Goal: Task Accomplishment & Management: Use online tool/utility

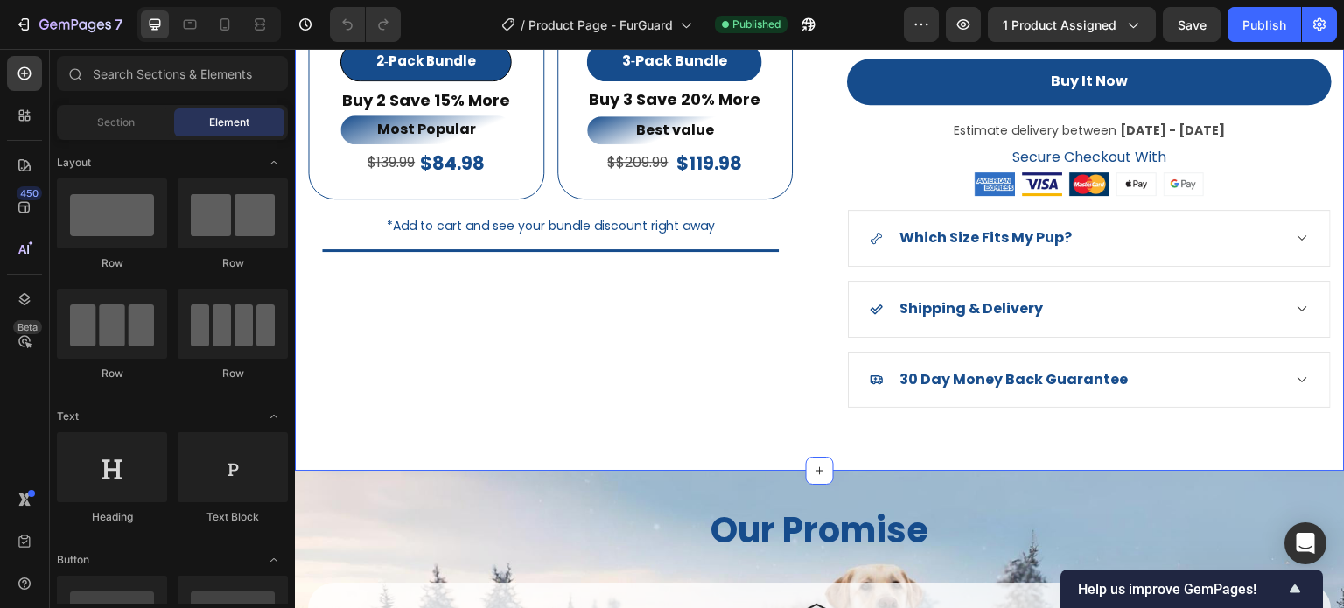
scroll to position [1575, 0]
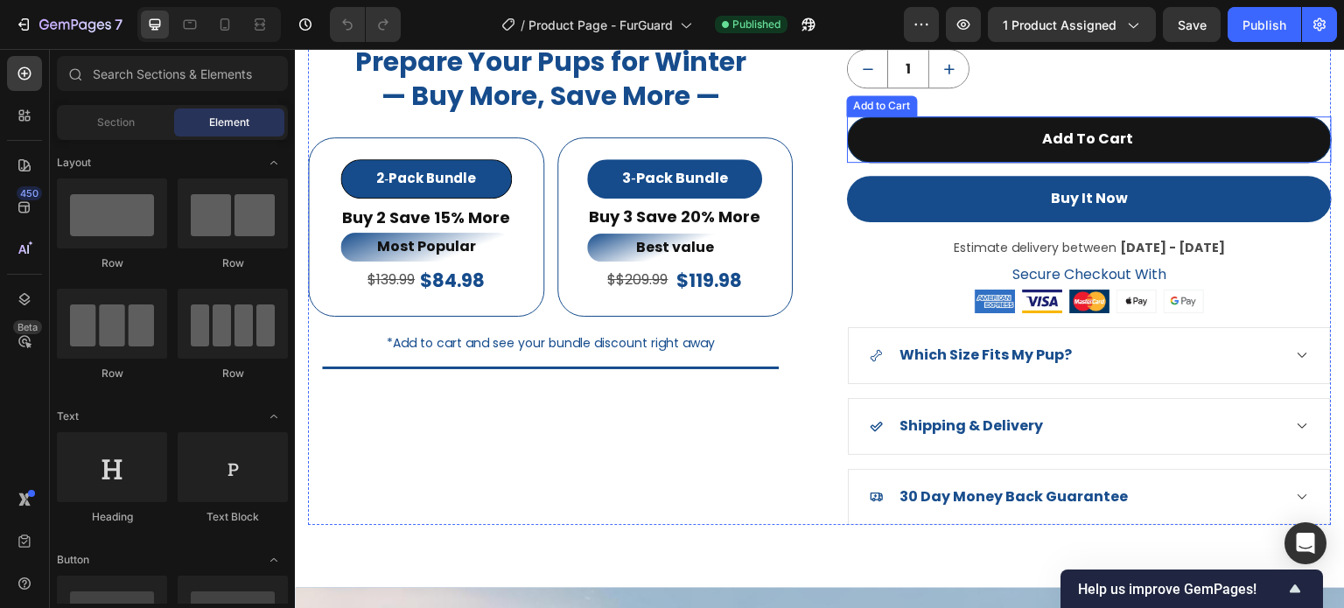
click at [1007, 143] on button "Add To Cart" at bounding box center [1089, 139] width 485 height 46
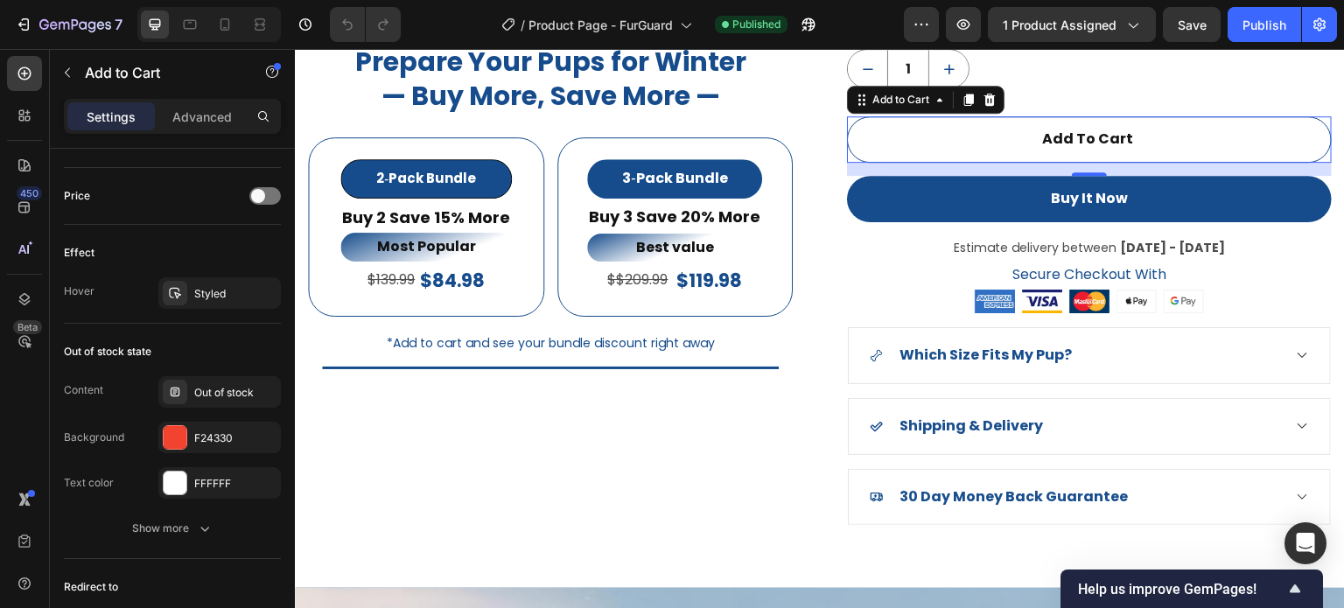
scroll to position [1361, 0]
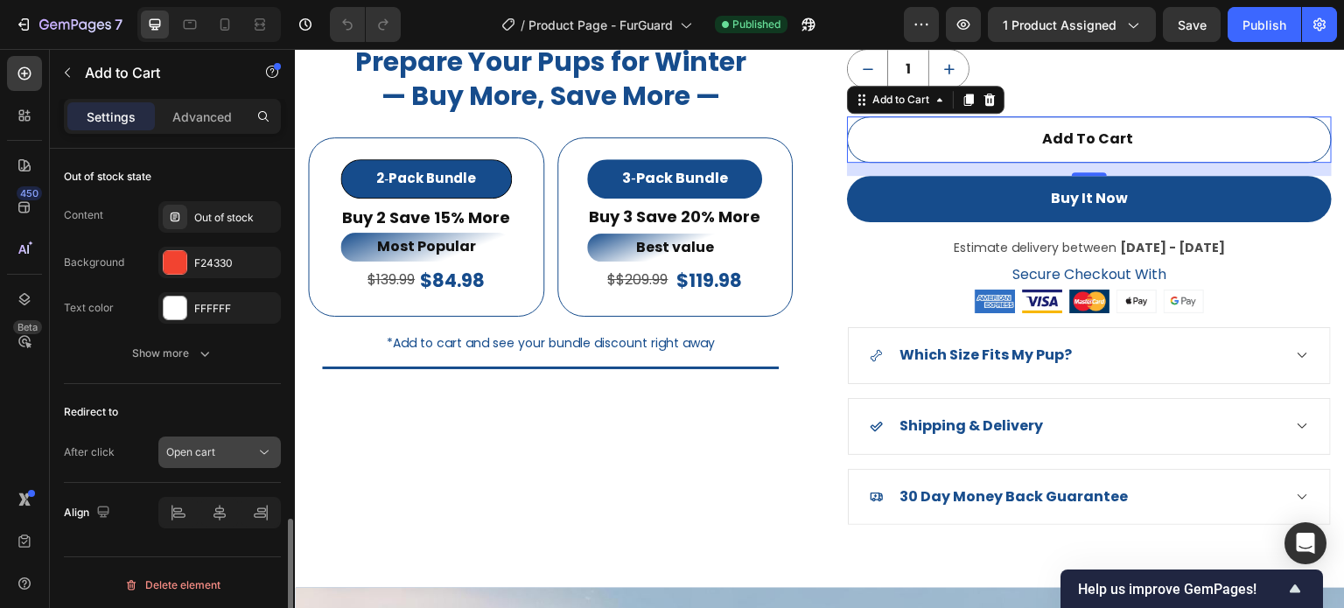
click at [212, 454] on span "Open cart" at bounding box center [190, 452] width 49 height 16
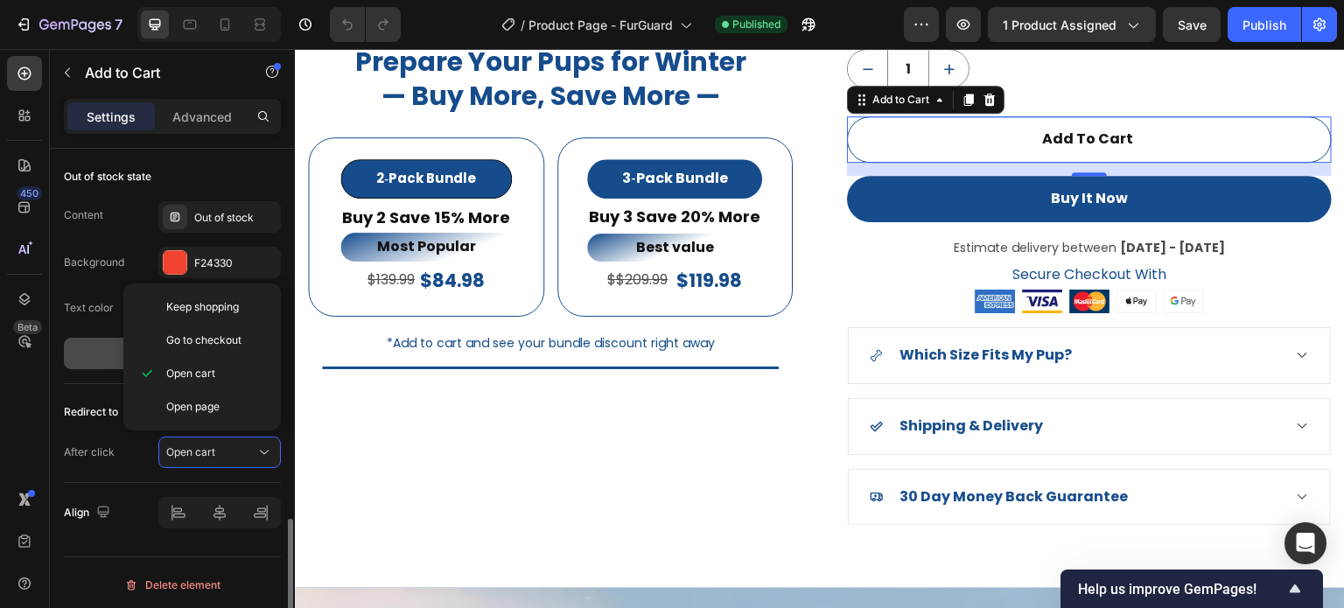
click at [86, 346] on button "Show more" at bounding box center [172, 353] width 217 height 31
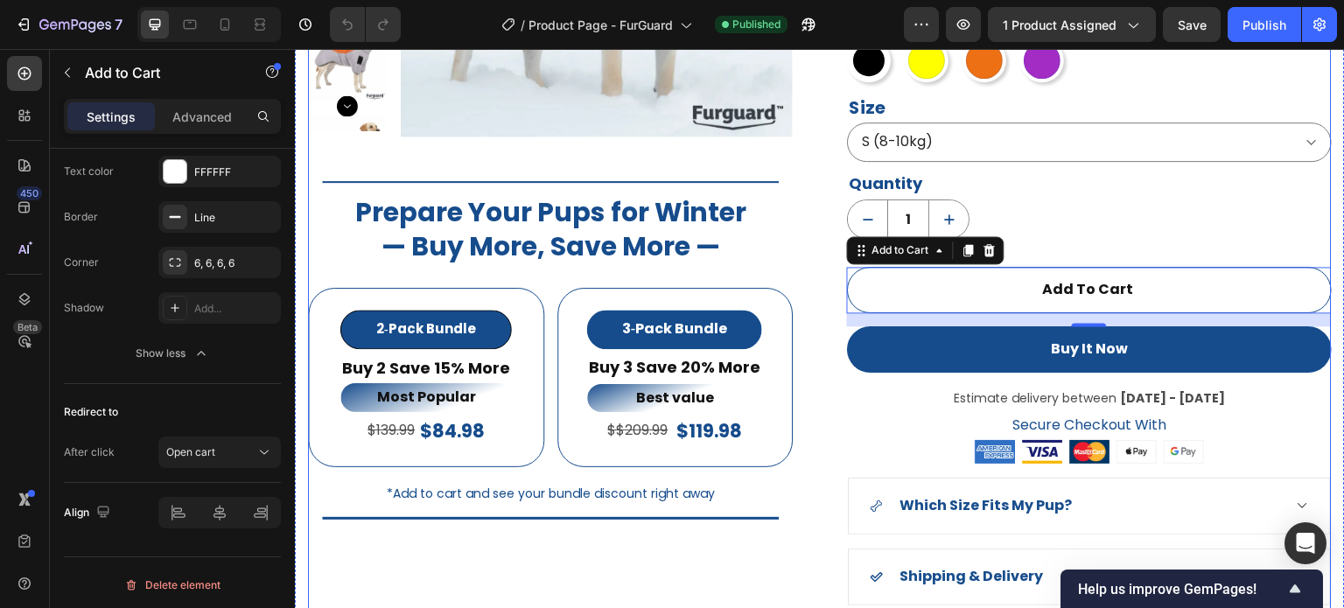
scroll to position [1400, 0]
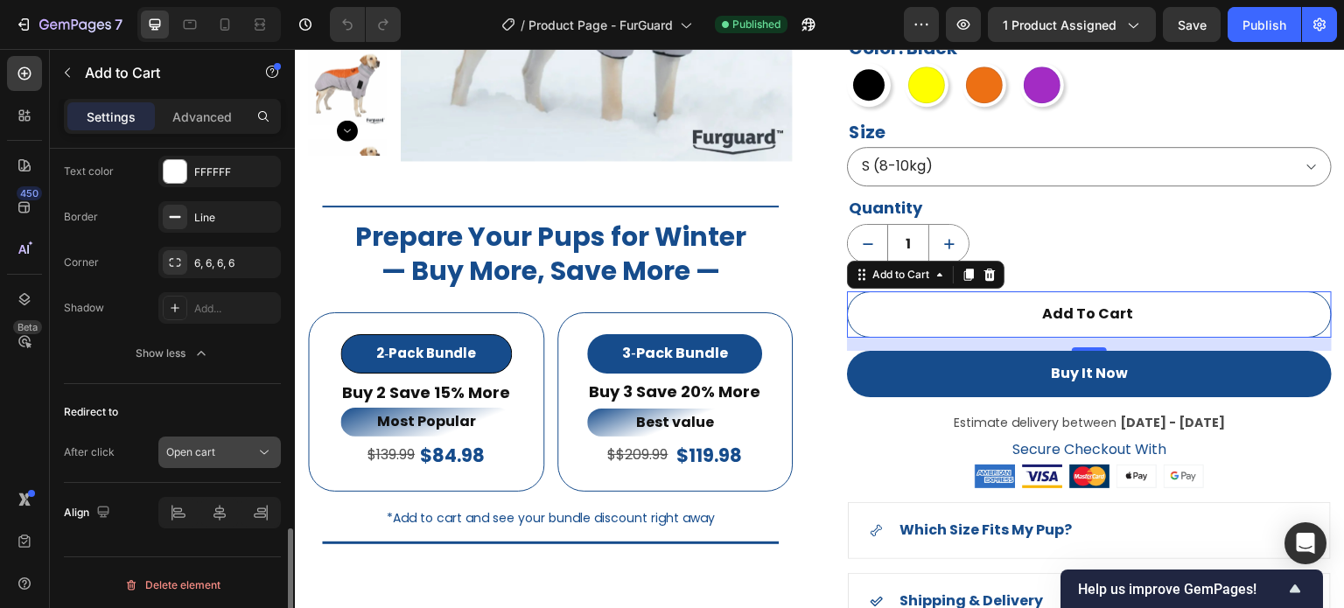
click at [248, 451] on div "Open cart" at bounding box center [210, 452] width 89 height 16
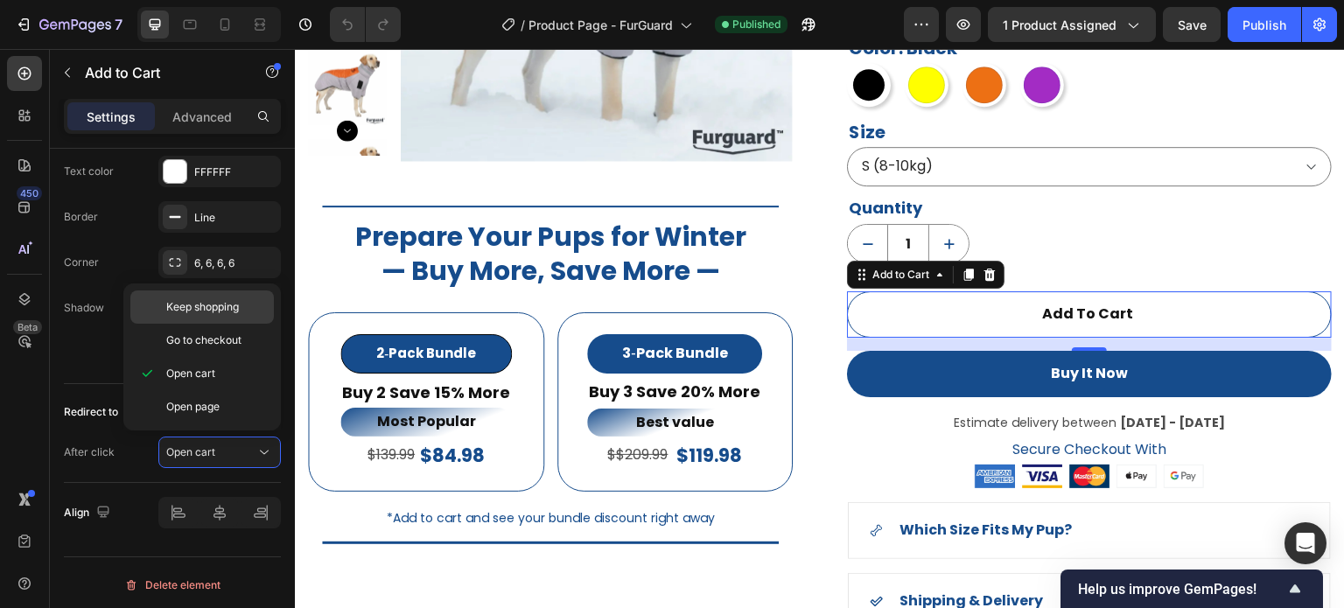
click at [250, 304] on p "Keep shopping" at bounding box center [216, 307] width 100 height 16
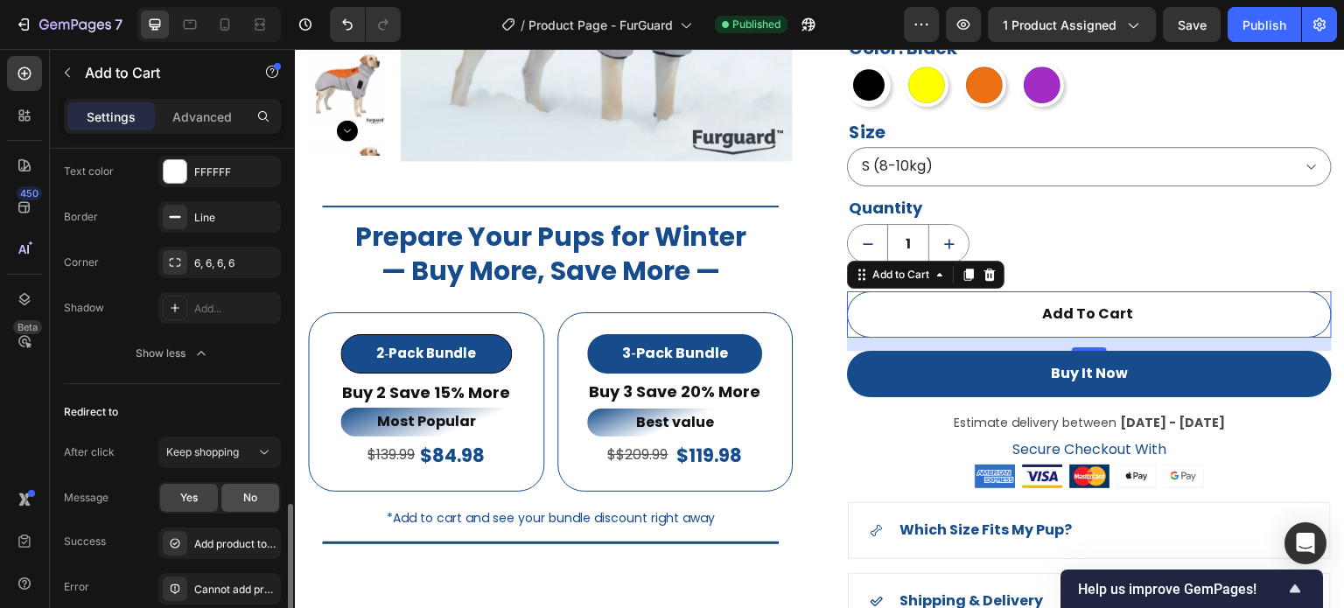
scroll to position [1585, 0]
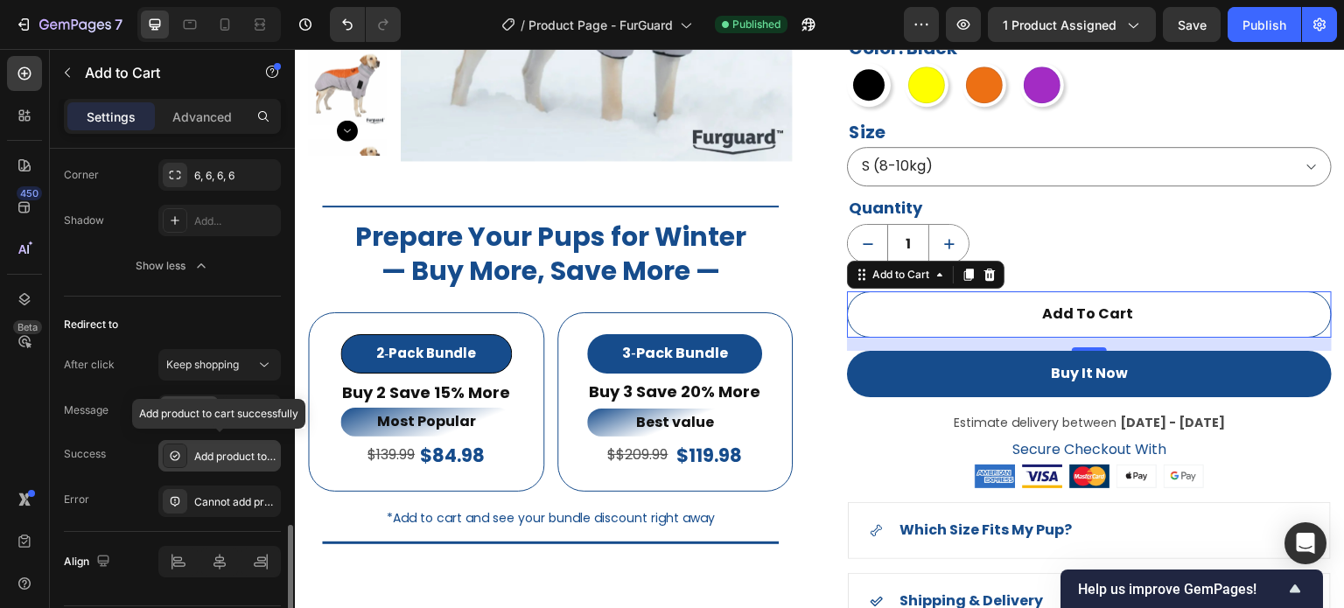
click at [199, 449] on div "Add product to cart successfully" at bounding box center [235, 457] width 82 height 16
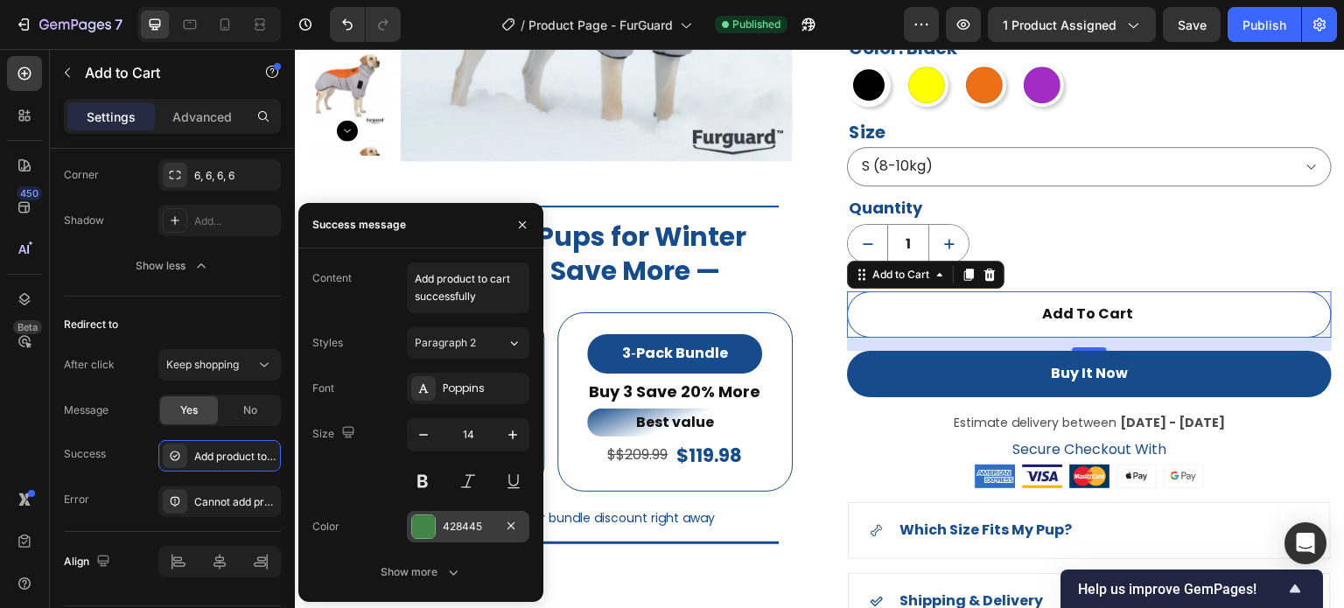
click at [423, 527] on div at bounding box center [423, 526] width 23 height 23
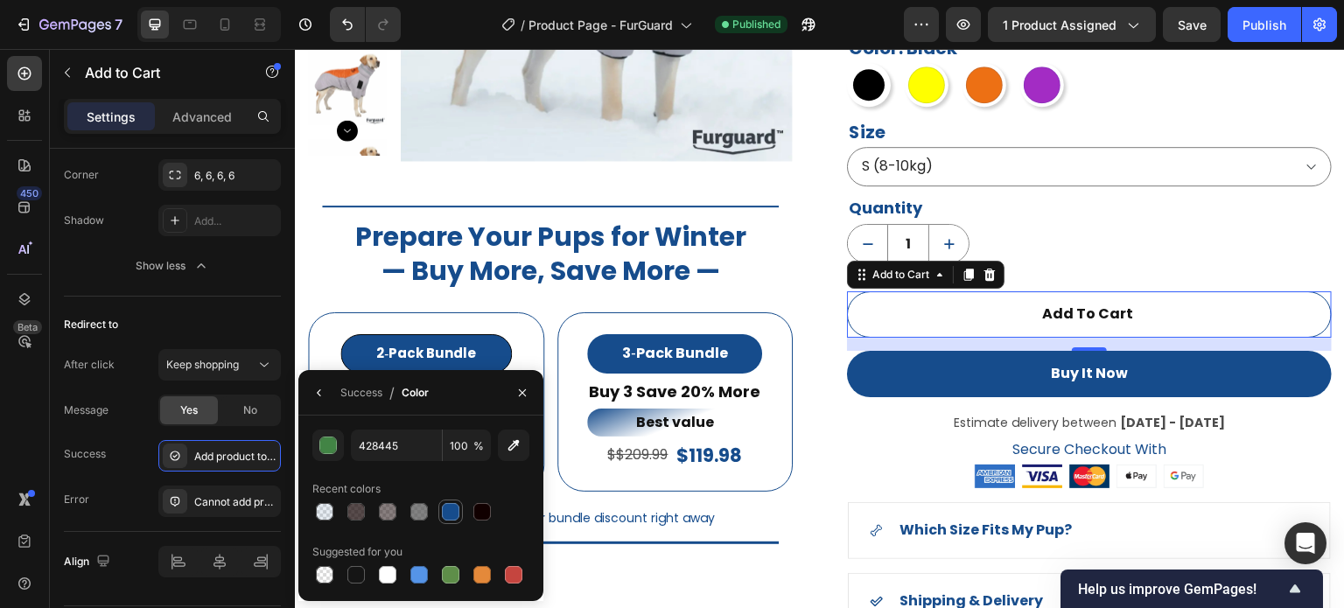
click at [448, 514] on div at bounding box center [450, 511] width 17 height 17
type input "164C8C"
click at [178, 503] on icon at bounding box center [175, 501] width 14 height 14
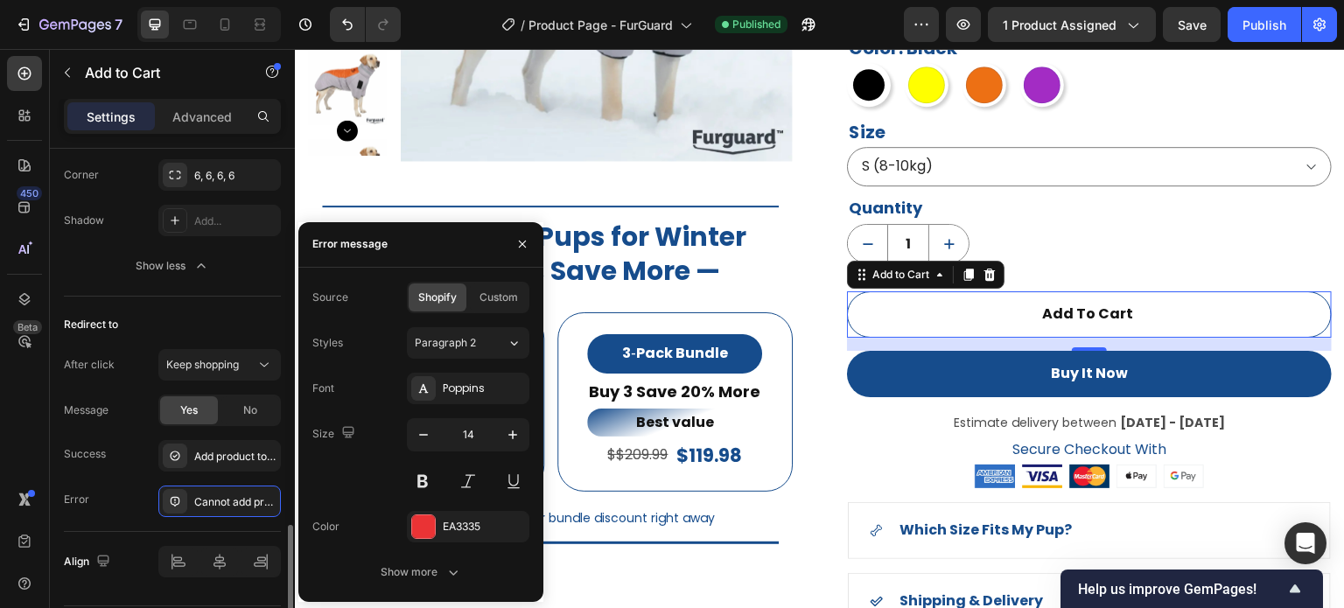
click at [138, 451] on div "Success Add product to cart successfully" at bounding box center [172, 455] width 217 height 31
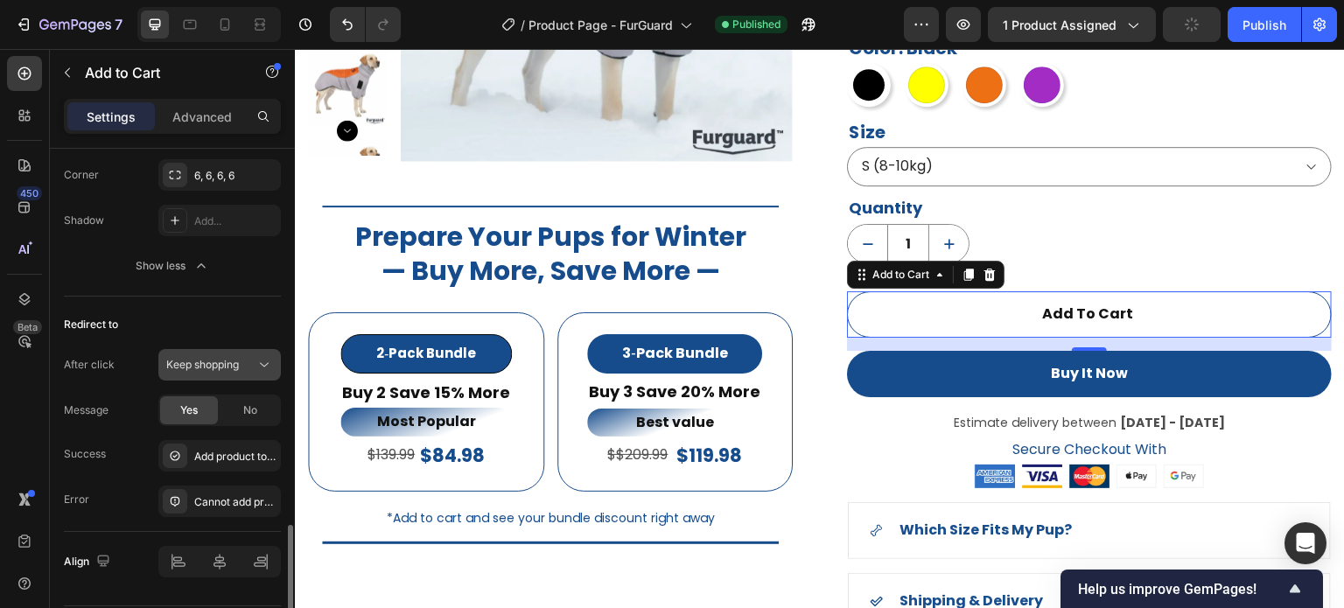
click at [239, 362] on span "Keep shopping" at bounding box center [202, 364] width 73 height 13
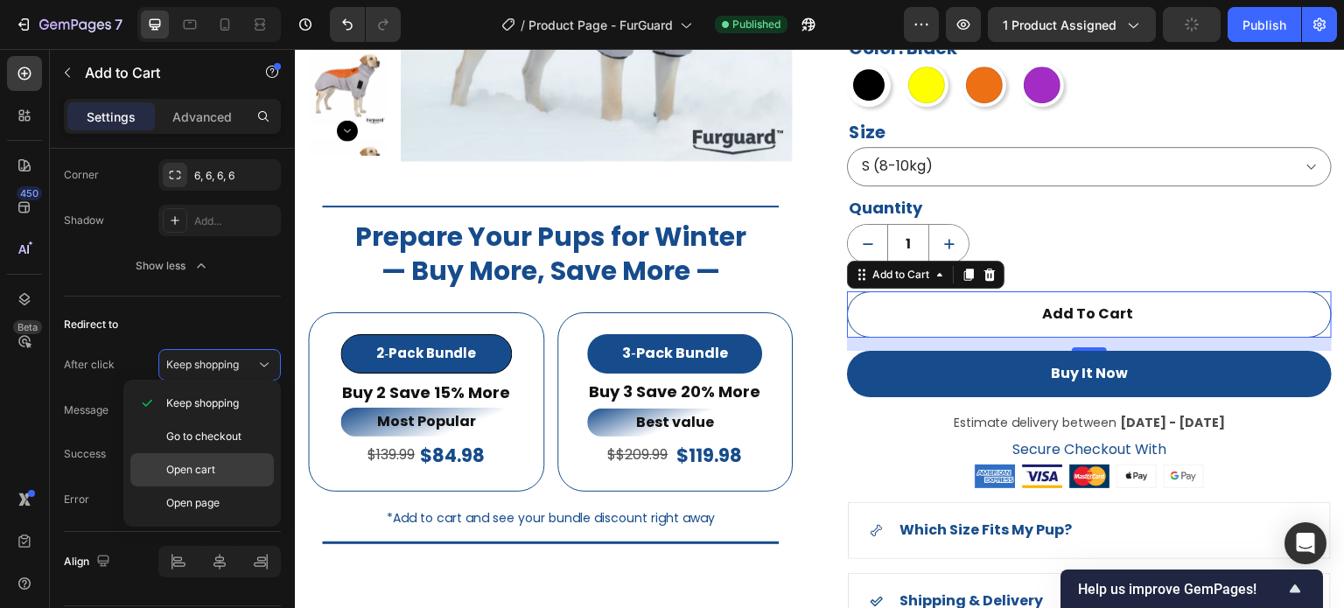
click at [227, 474] on p "Open cart" at bounding box center [216, 470] width 100 height 16
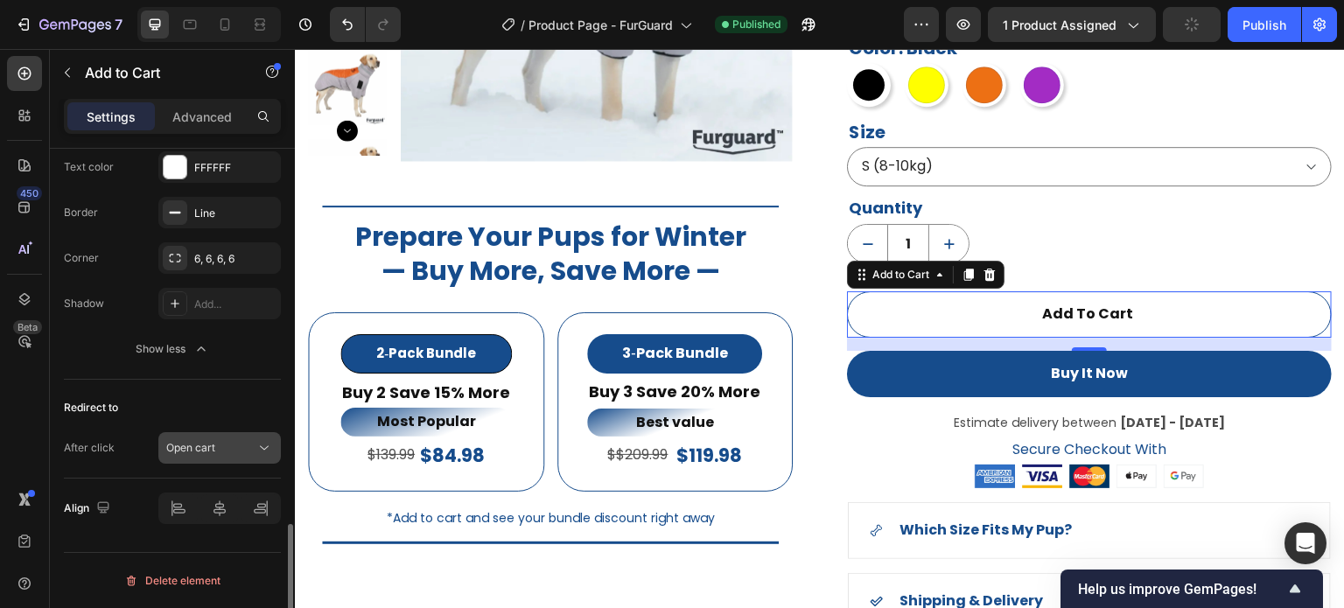
scroll to position [1498, 0]
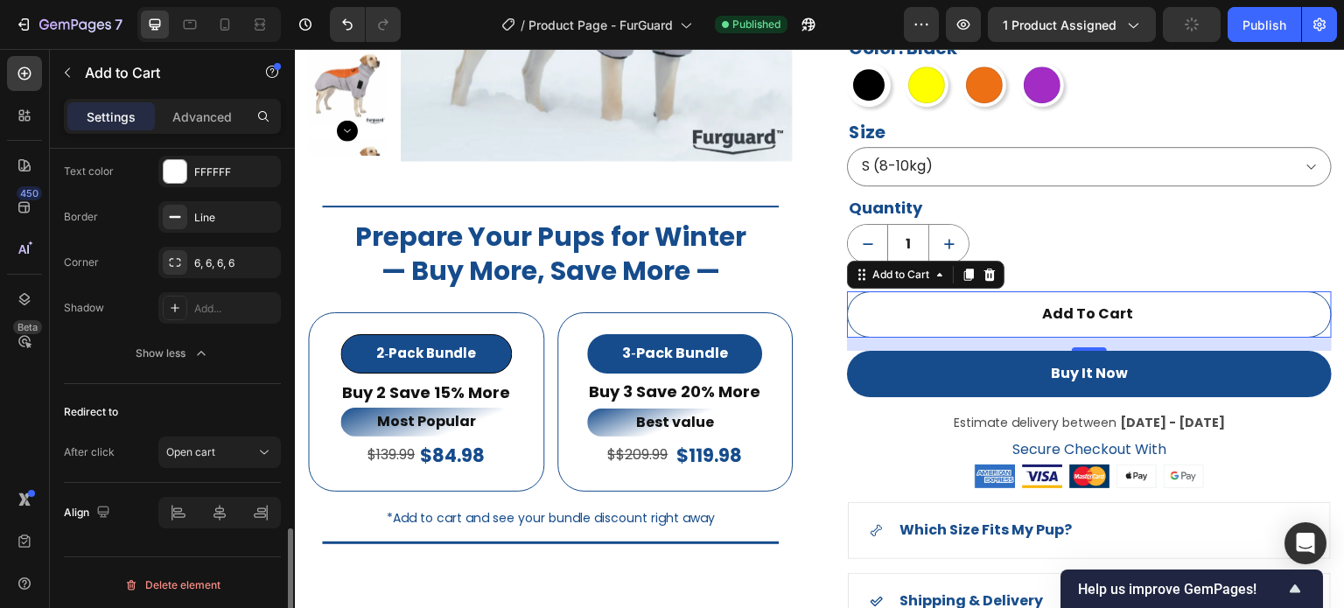
click at [166, 404] on div "Redirect to" at bounding box center [172, 412] width 217 height 28
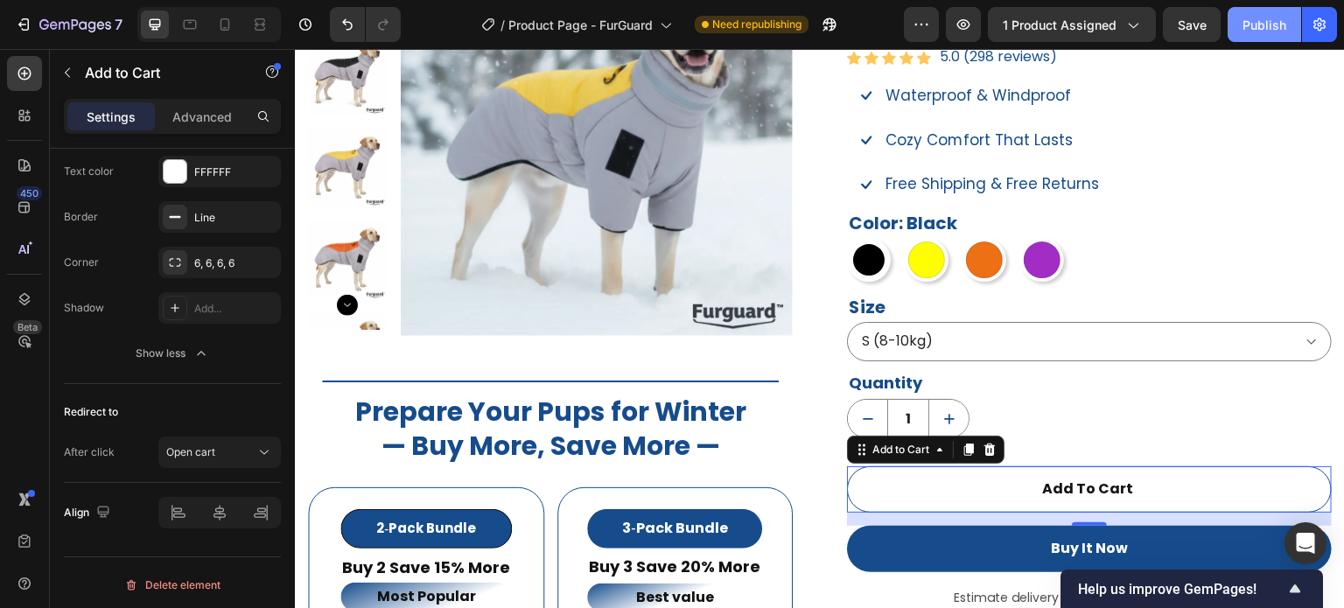
click at [1273, 24] on div "Publish" at bounding box center [1264, 25] width 44 height 18
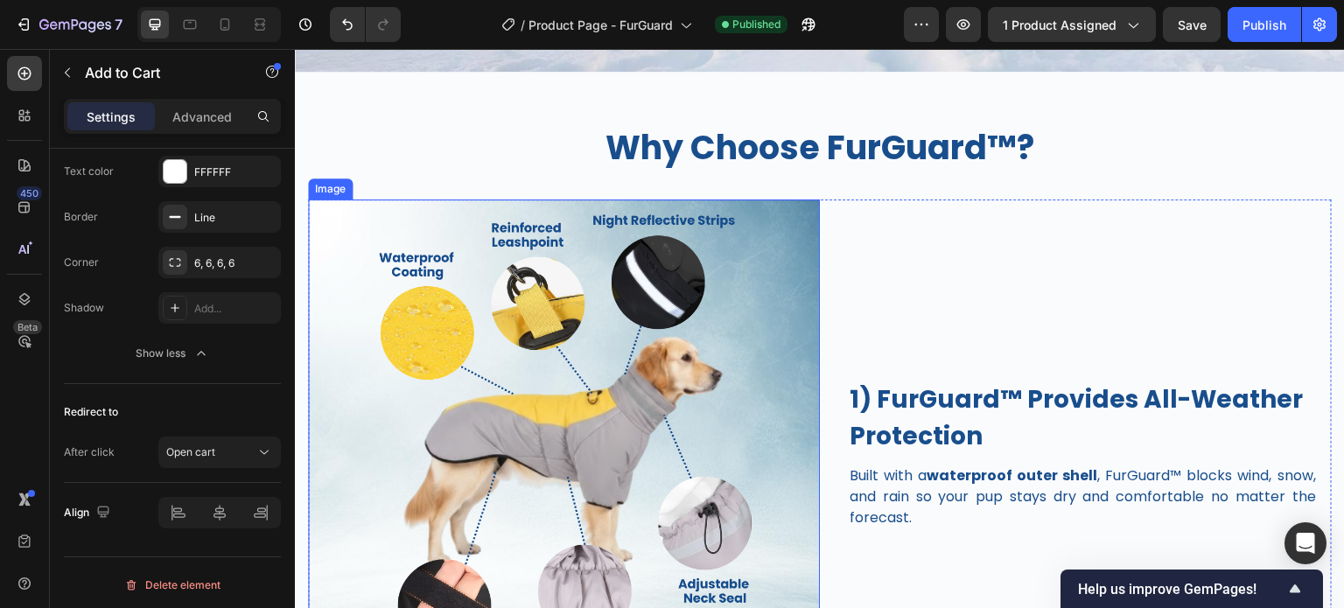
scroll to position [2537, 0]
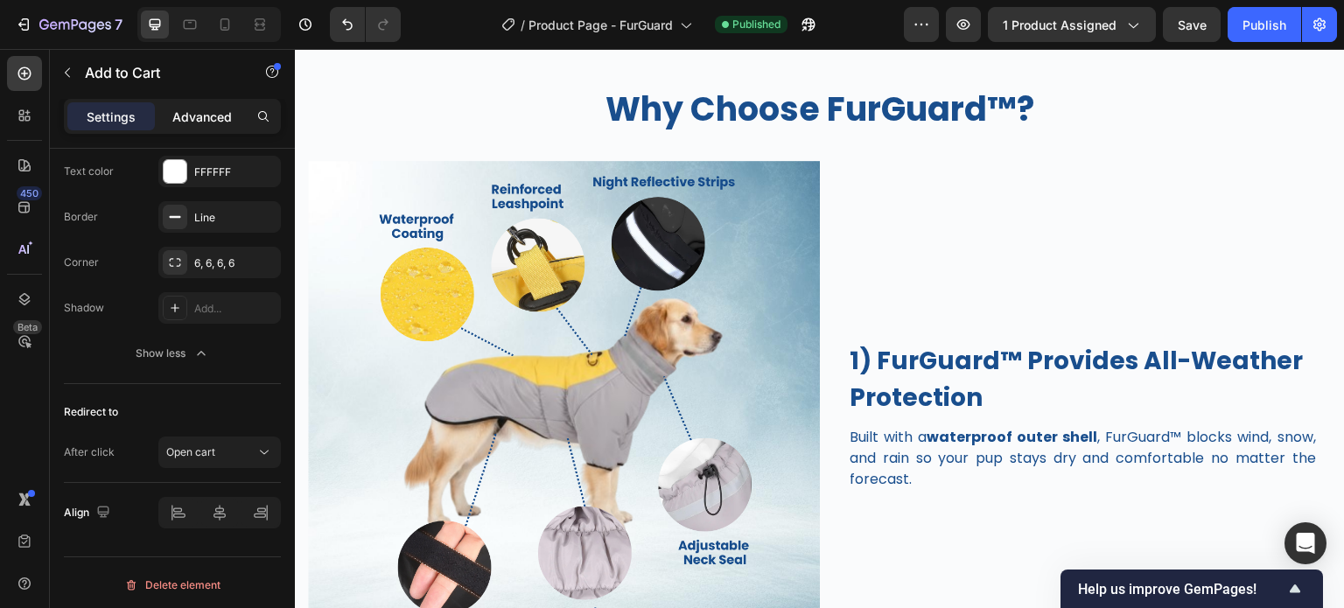
click at [198, 116] on p "Advanced" at bounding box center [201, 117] width 59 height 18
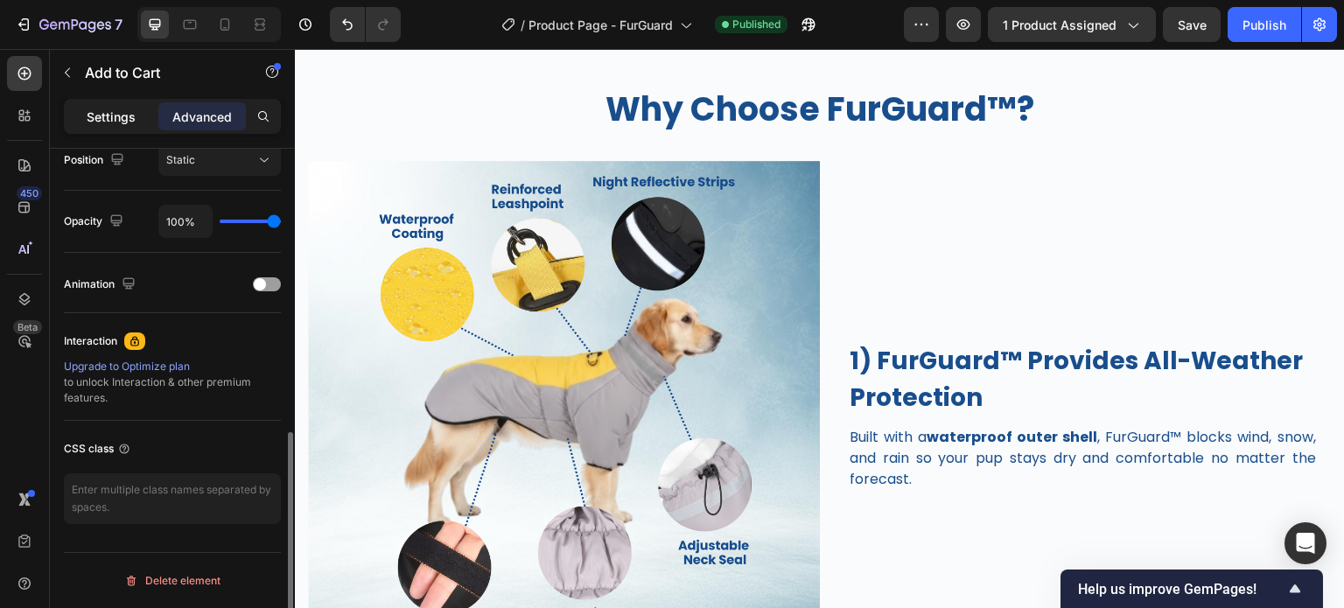
scroll to position [655, 0]
click at [97, 115] on p "Settings" at bounding box center [111, 117] width 49 height 18
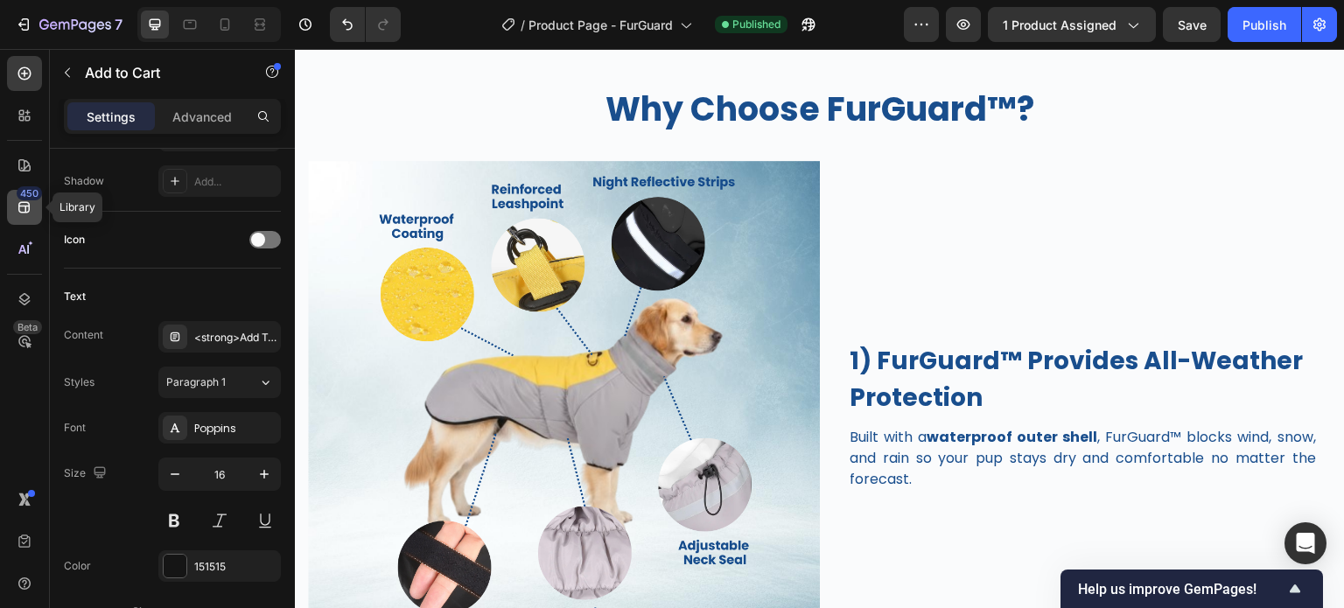
click at [31, 210] on icon at bounding box center [24, 207] width 17 height 17
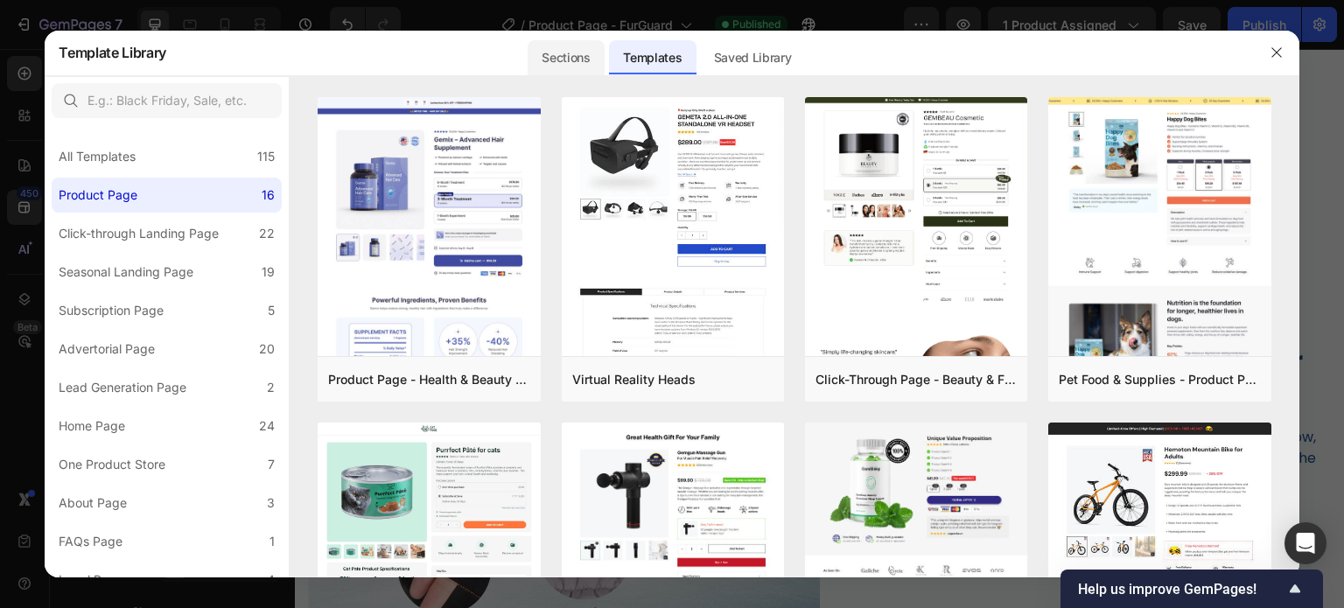
click at [557, 59] on div "Sections" at bounding box center [566, 57] width 76 height 35
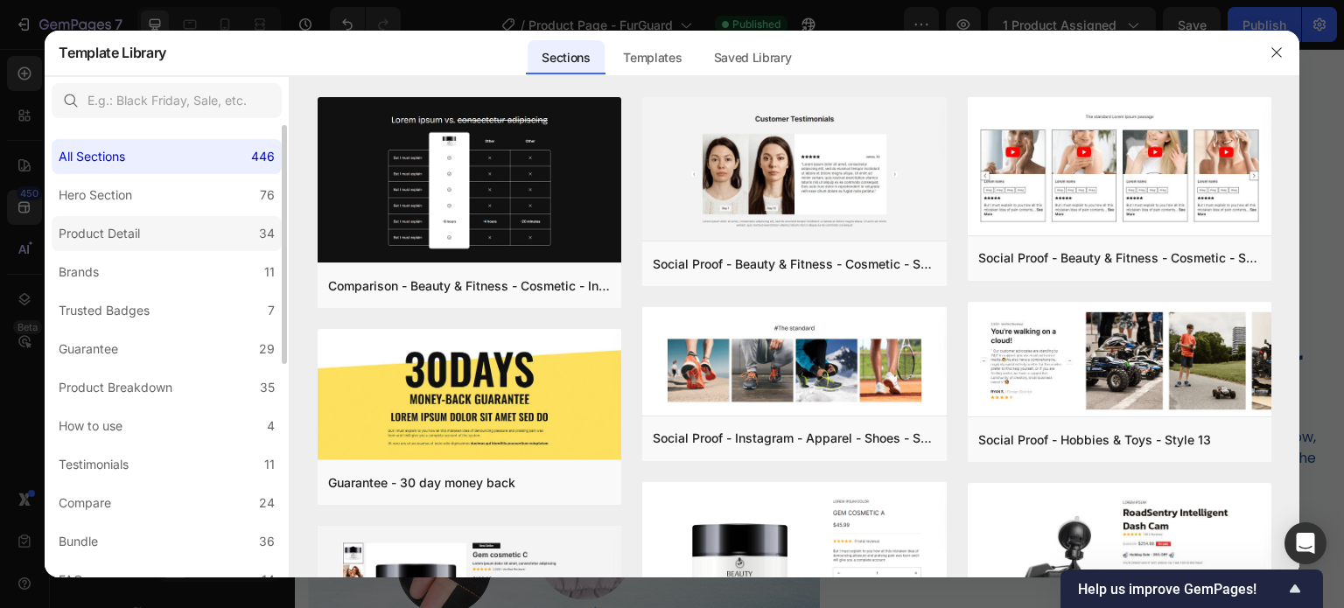
click at [141, 227] on div "Product Detail" at bounding box center [103, 233] width 88 height 21
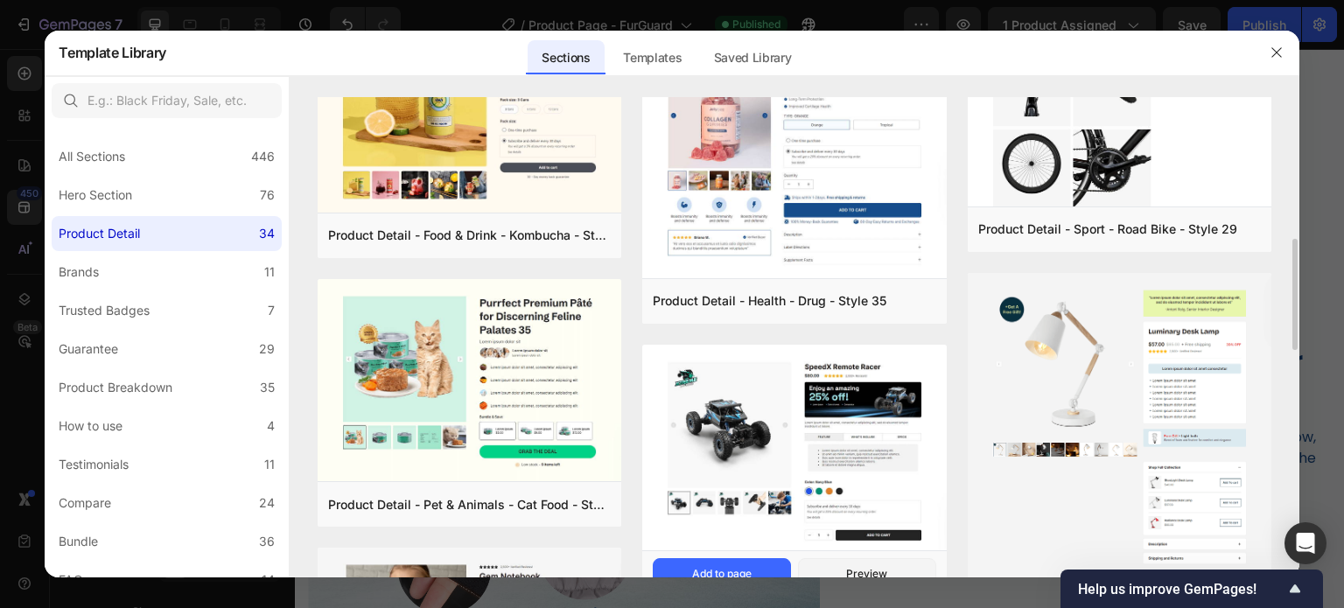
scroll to position [700, 0]
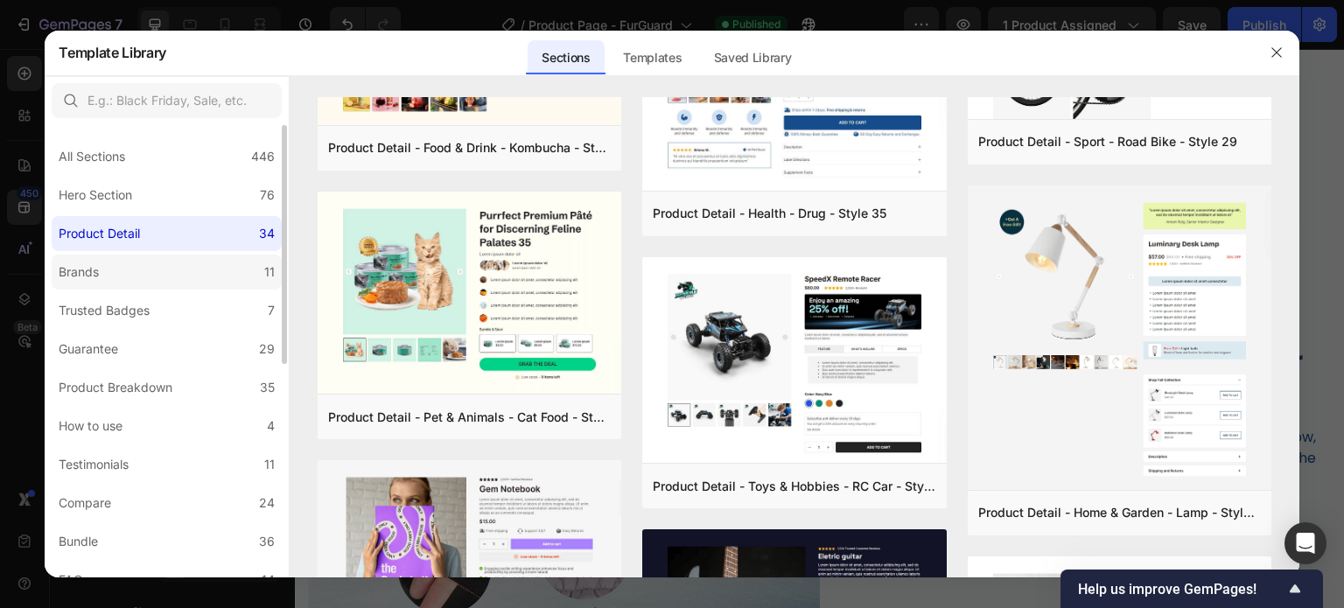
click at [106, 282] on div "Brands" at bounding box center [82, 272] width 47 height 21
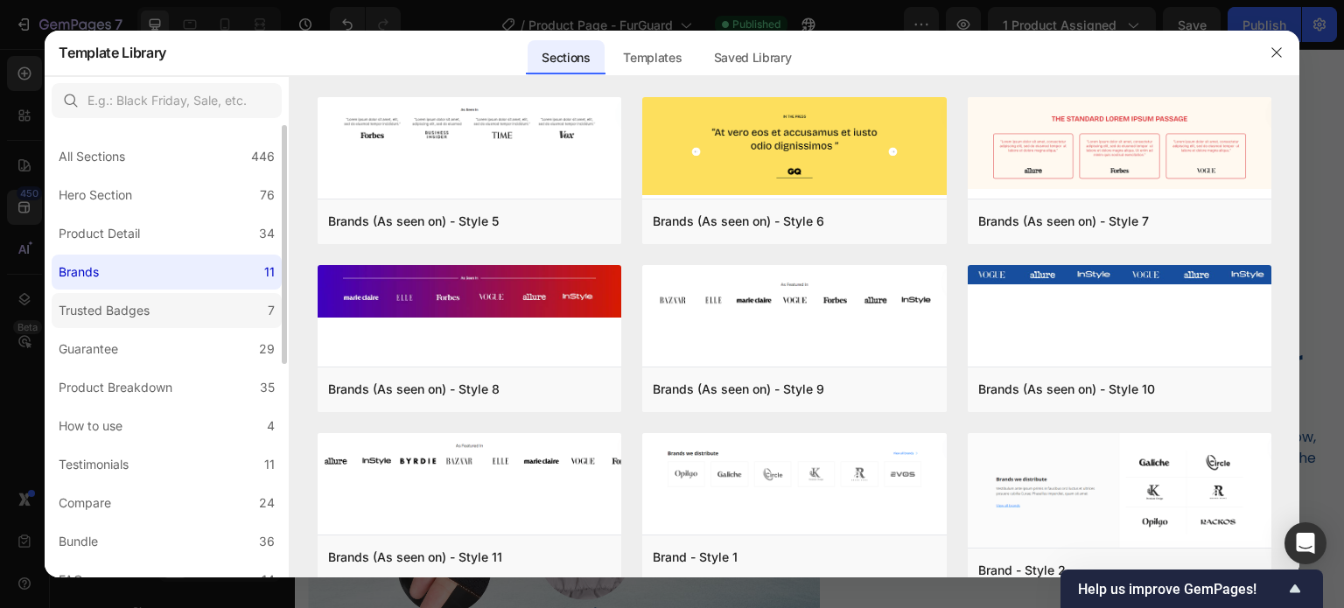
click at [115, 302] on div "Trusted Badges" at bounding box center [104, 310] width 91 height 21
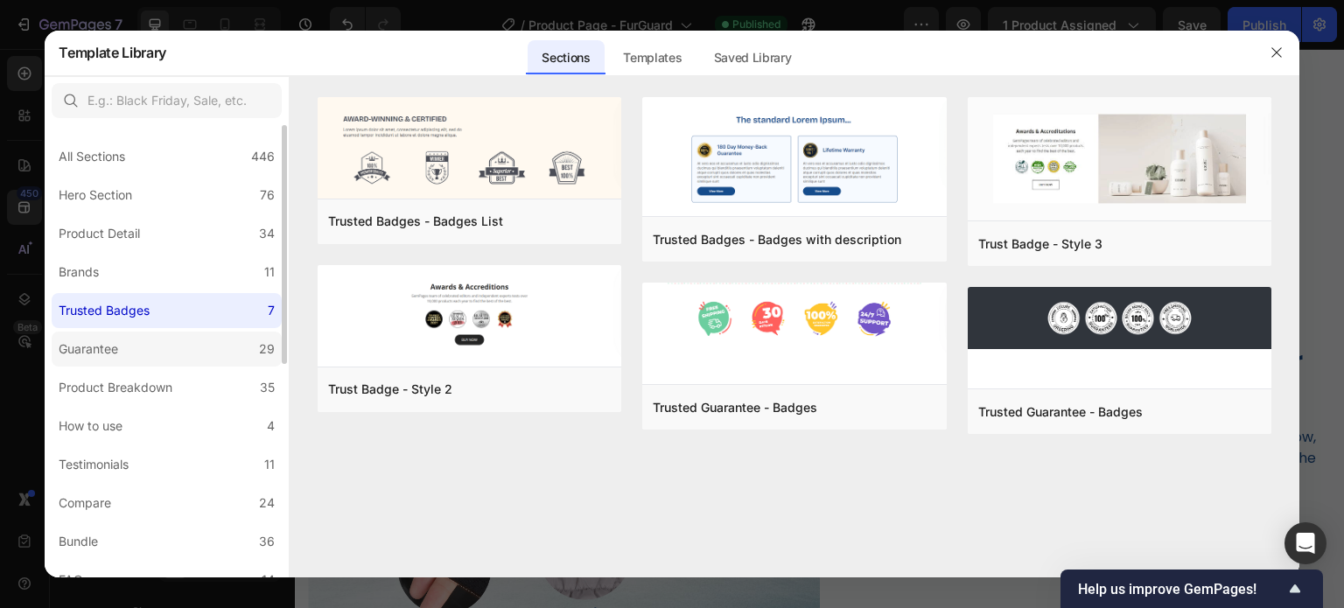
click at [127, 353] on label "Guarantee 29" at bounding box center [167, 349] width 230 height 35
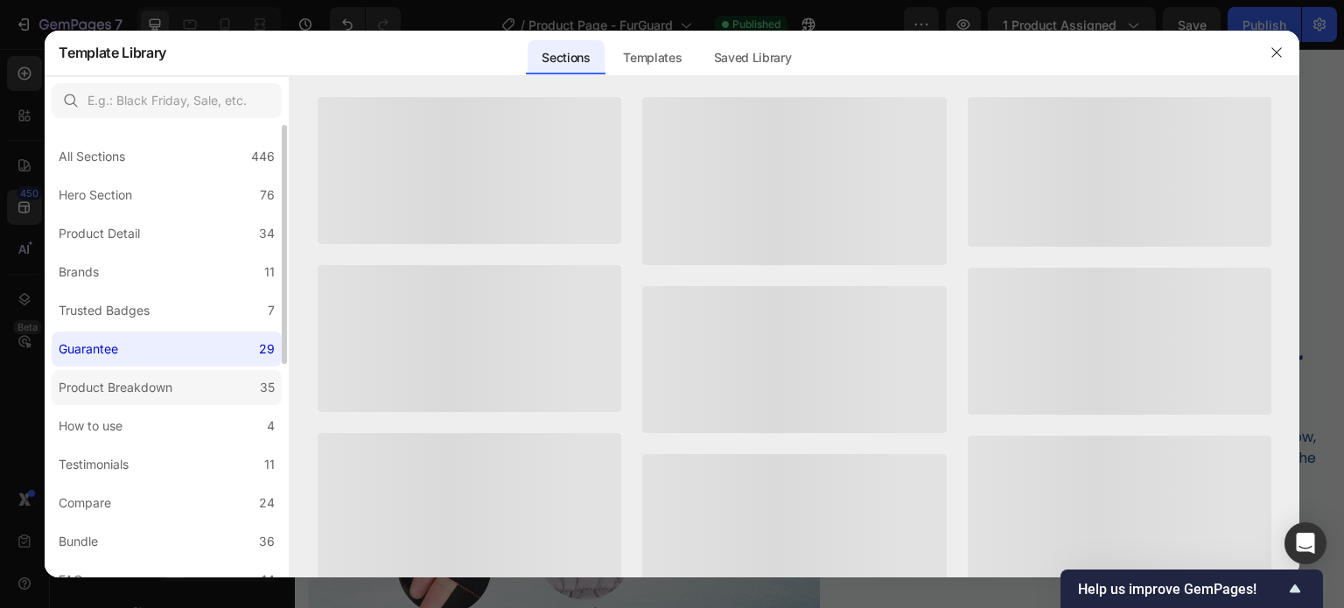
click at [130, 391] on div "Product Breakdown" at bounding box center [116, 387] width 114 height 21
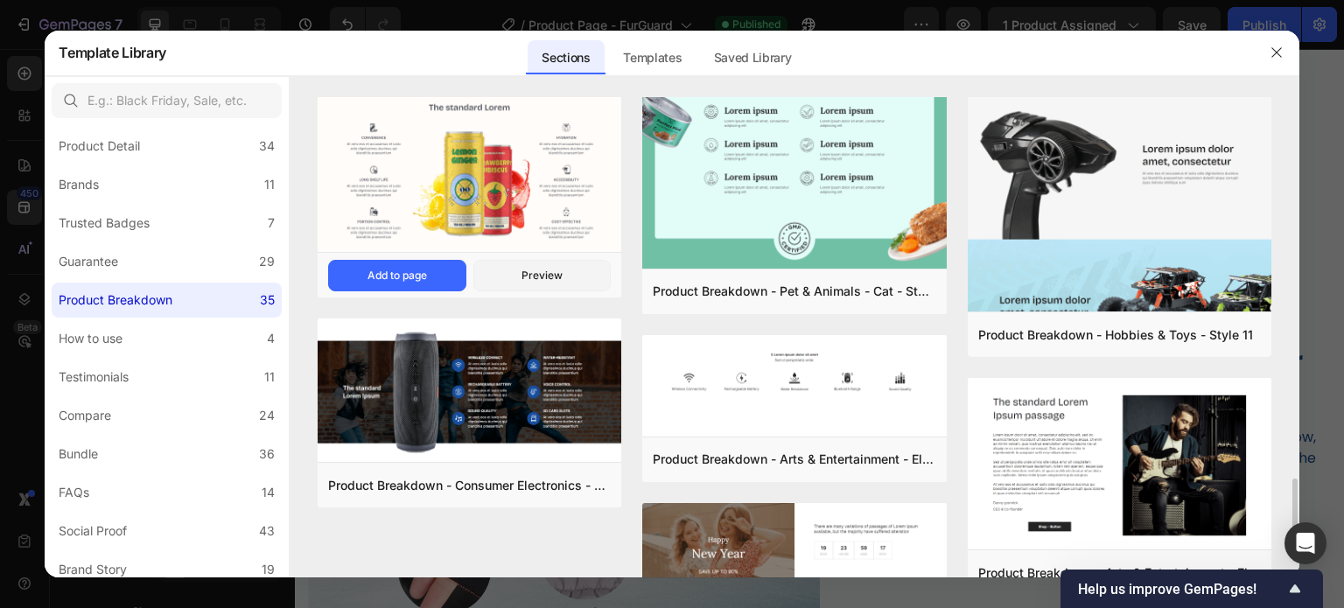
scroll to position [2113, 0]
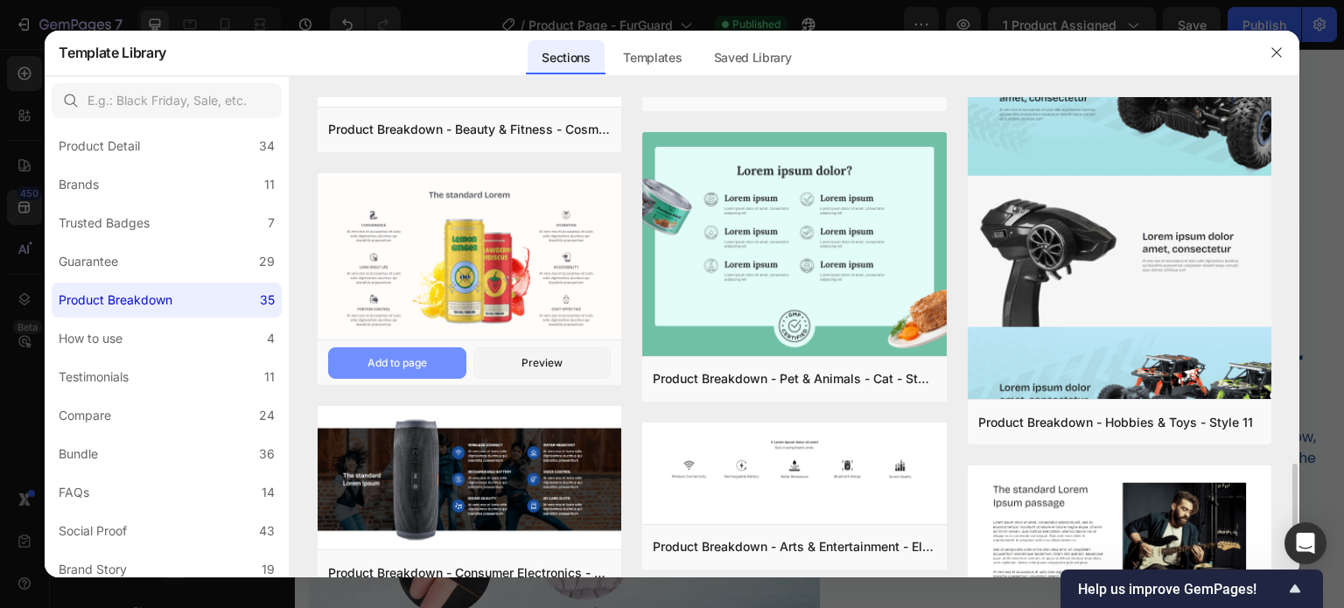
click at [414, 367] on div "Add to page" at bounding box center [396, 363] width 59 height 16
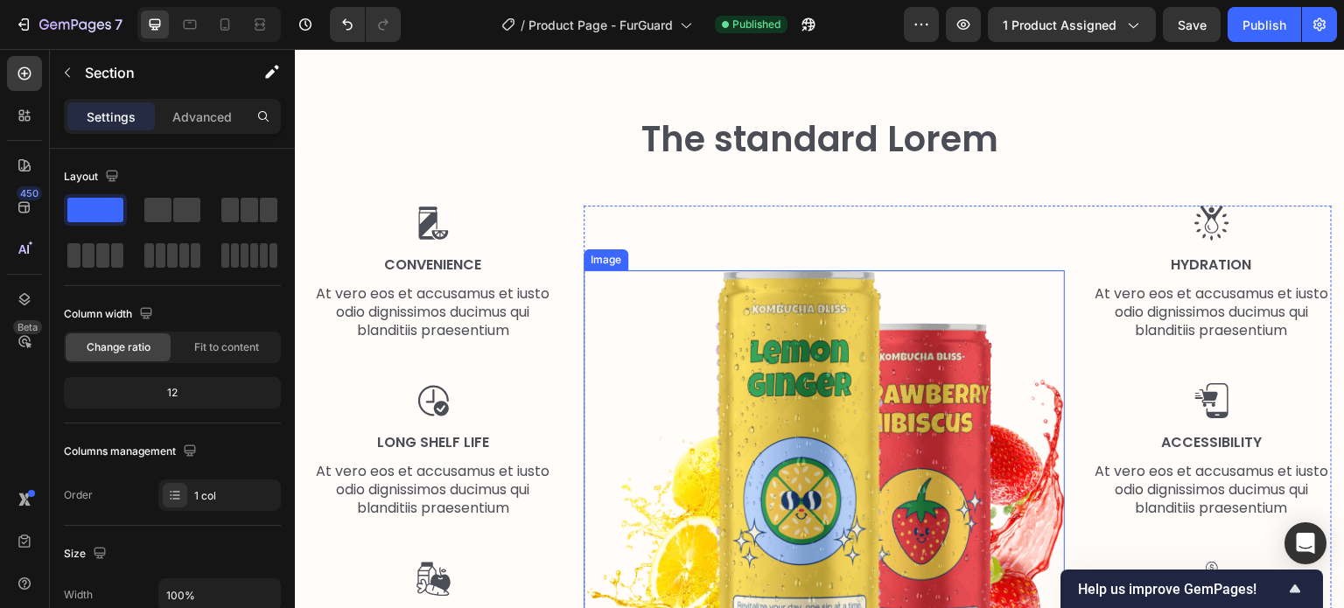
scroll to position [6984, 0]
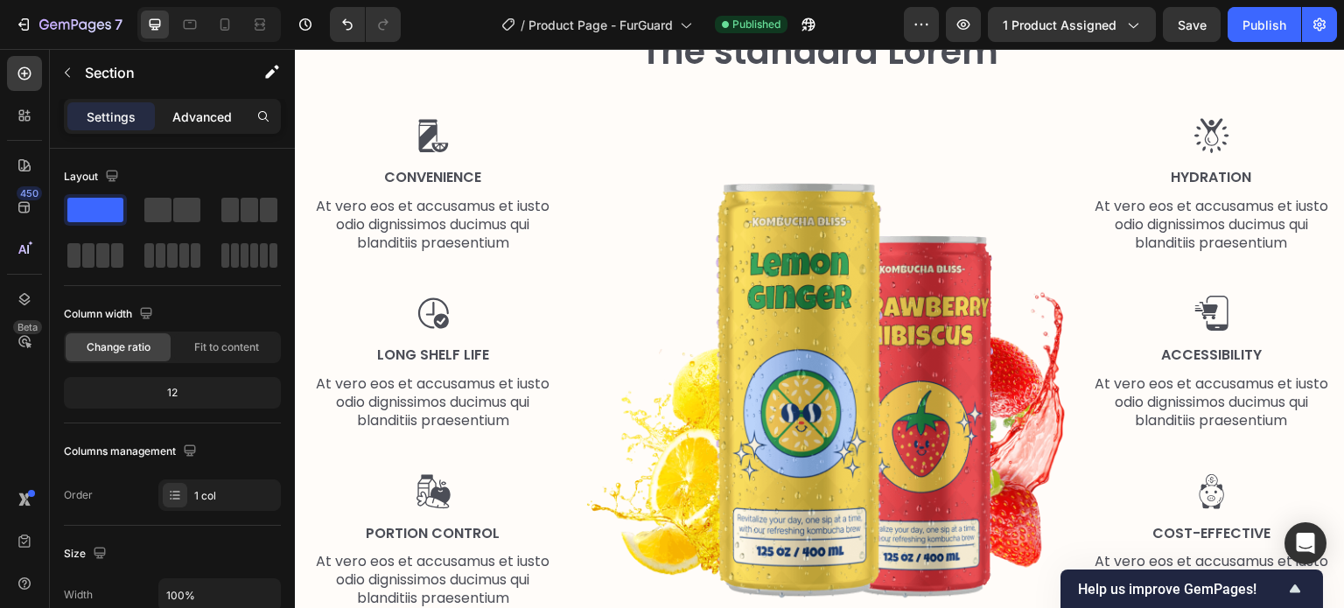
click at [216, 110] on p "Advanced" at bounding box center [201, 117] width 59 height 18
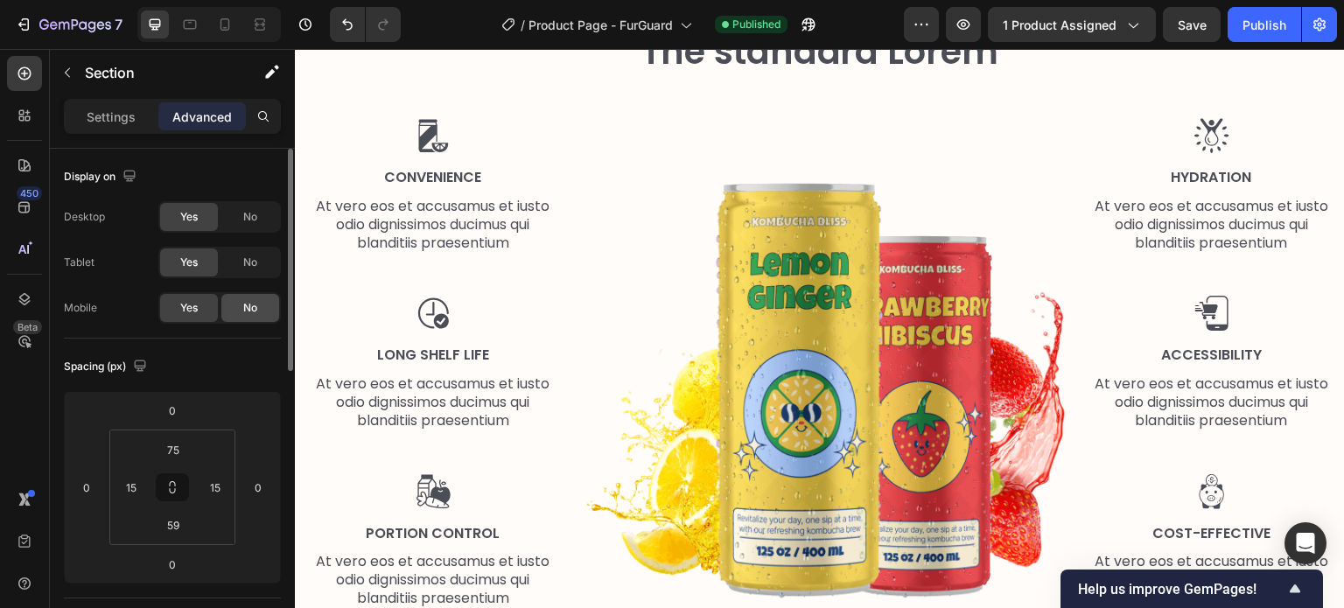
click at [253, 304] on span "No" at bounding box center [250, 308] width 14 height 16
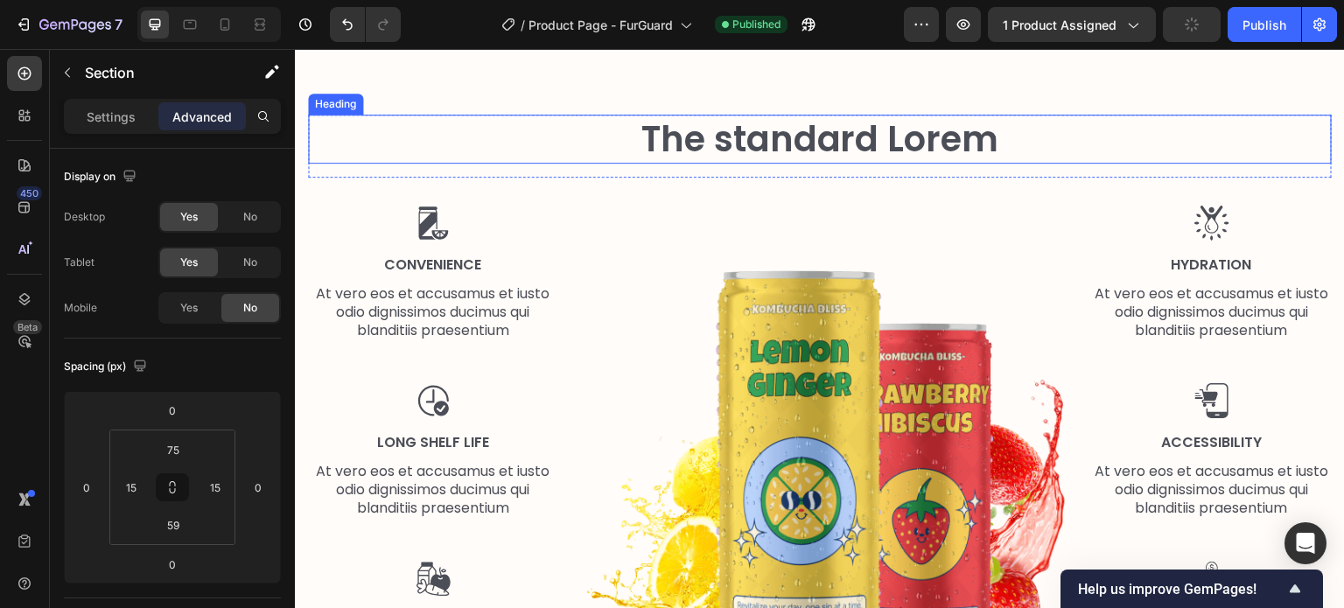
scroll to position [6722, 0]
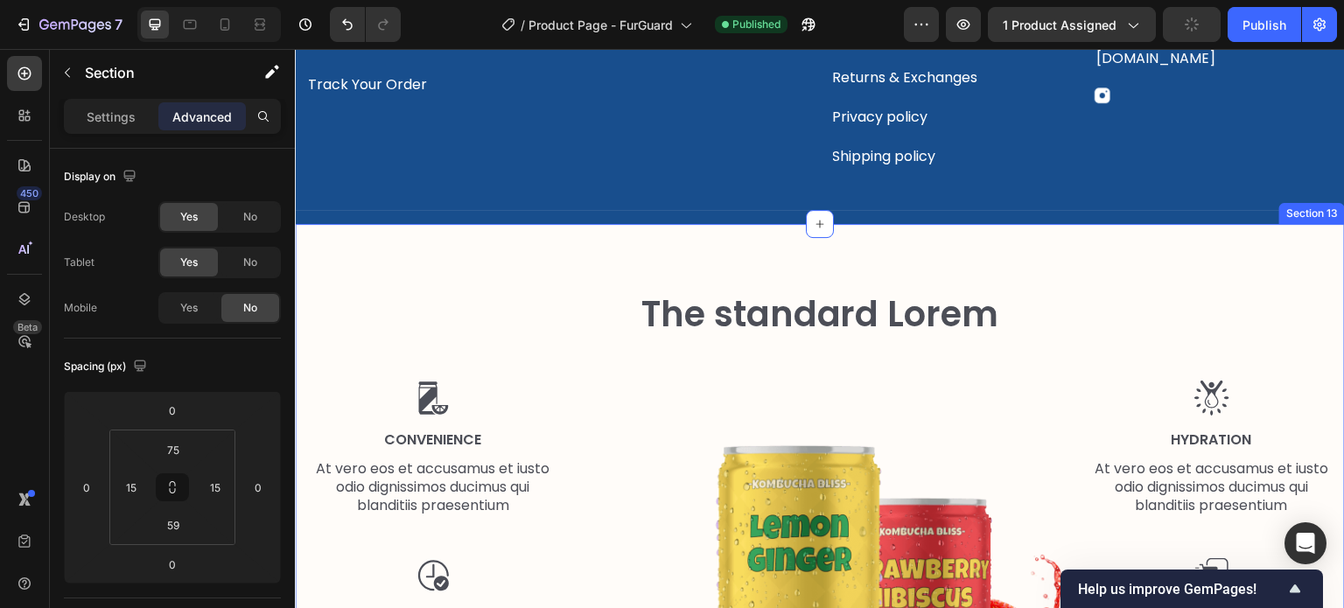
click at [357, 247] on div "The standard Lorem Heading Row Image Convenience Text Block At vero eos et accu…" at bounding box center [820, 581] width 1050 height 714
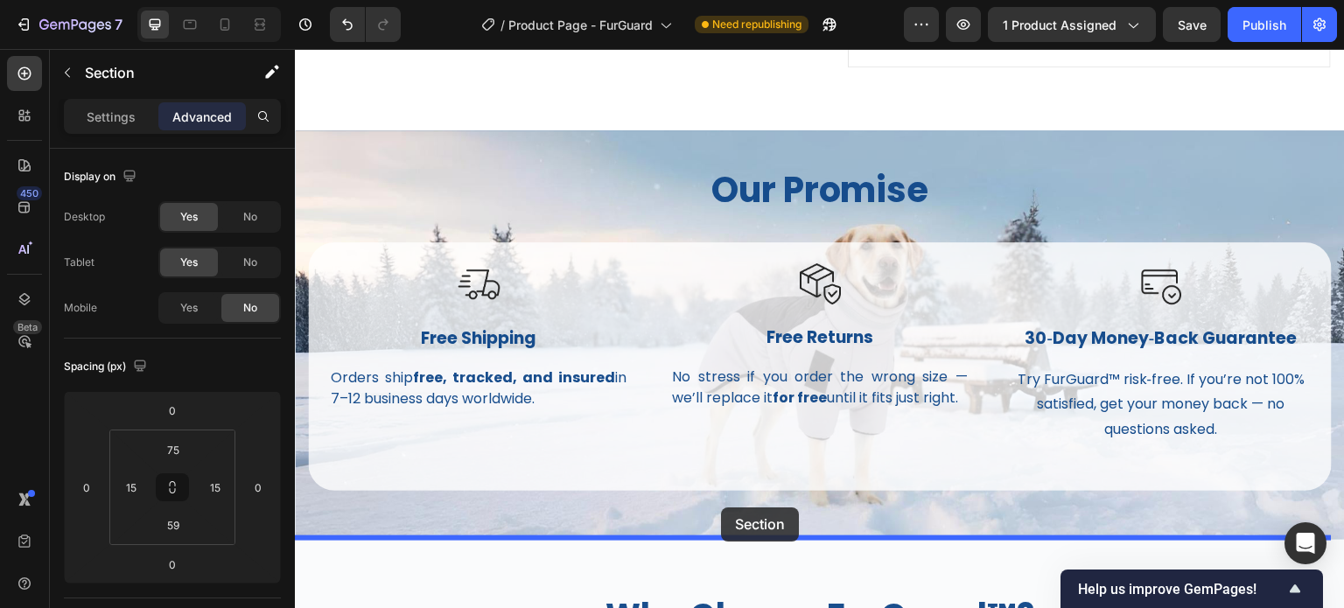
scroll to position [2040, 0]
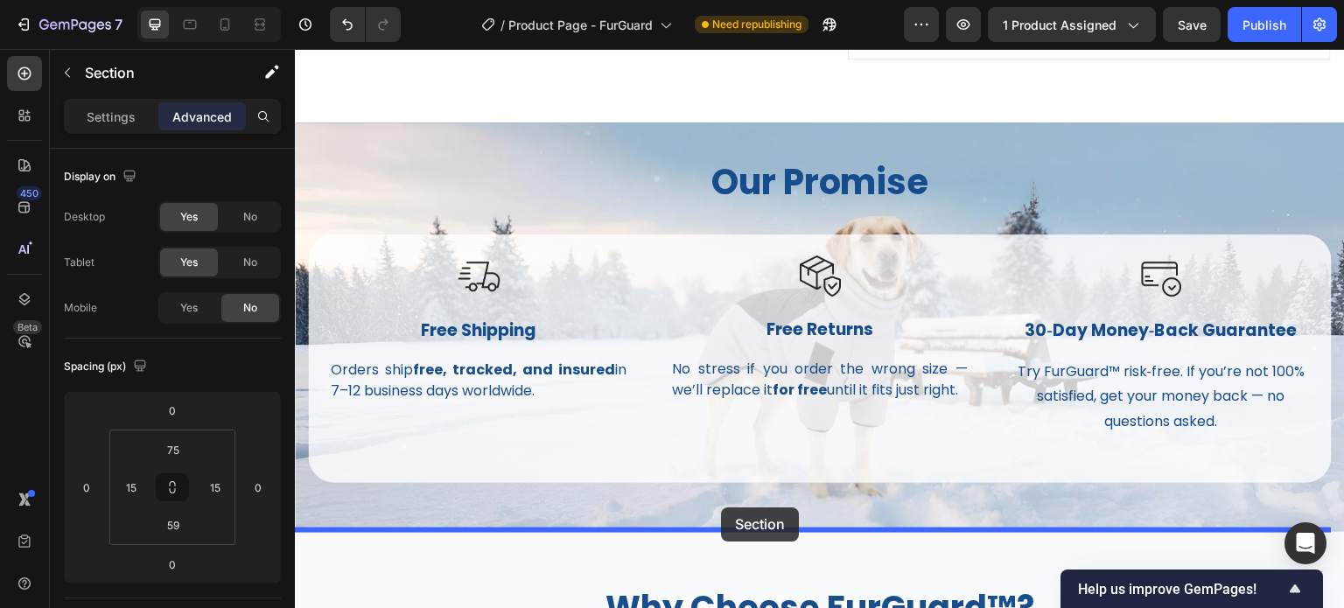
drag, startPoint x: 976, startPoint y: 213, endPoint x: 726, endPoint y: 496, distance: 378.1
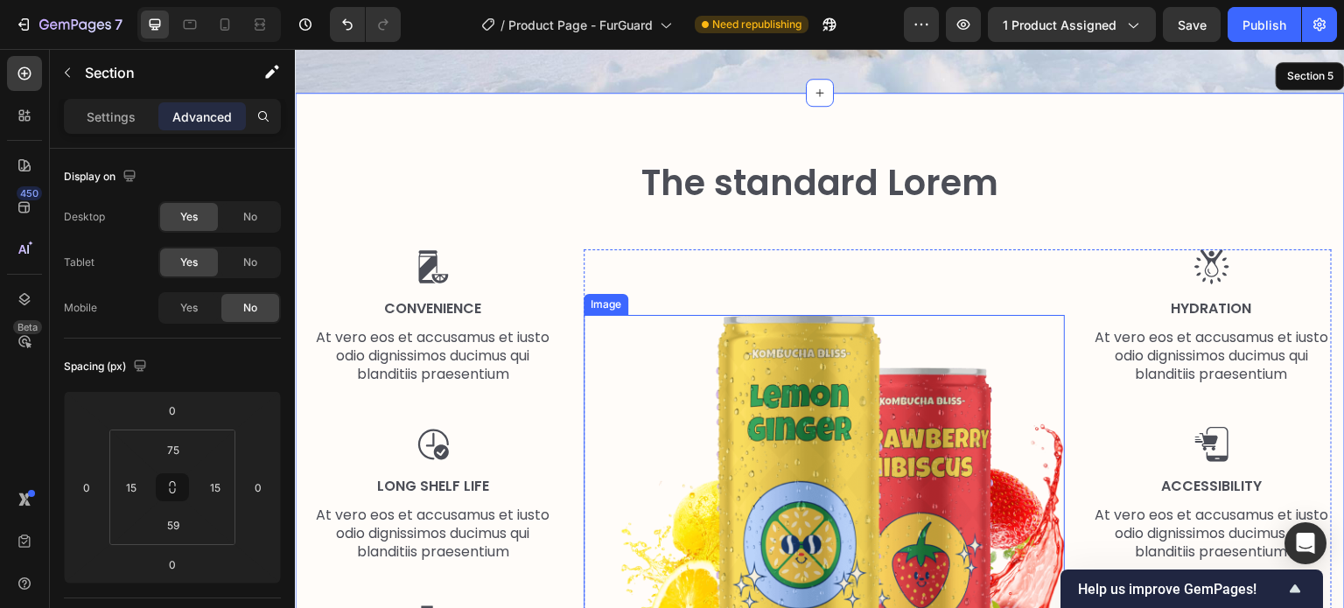
scroll to position [2478, 0]
click at [793, 376] on img at bounding box center [824, 528] width 481 height 426
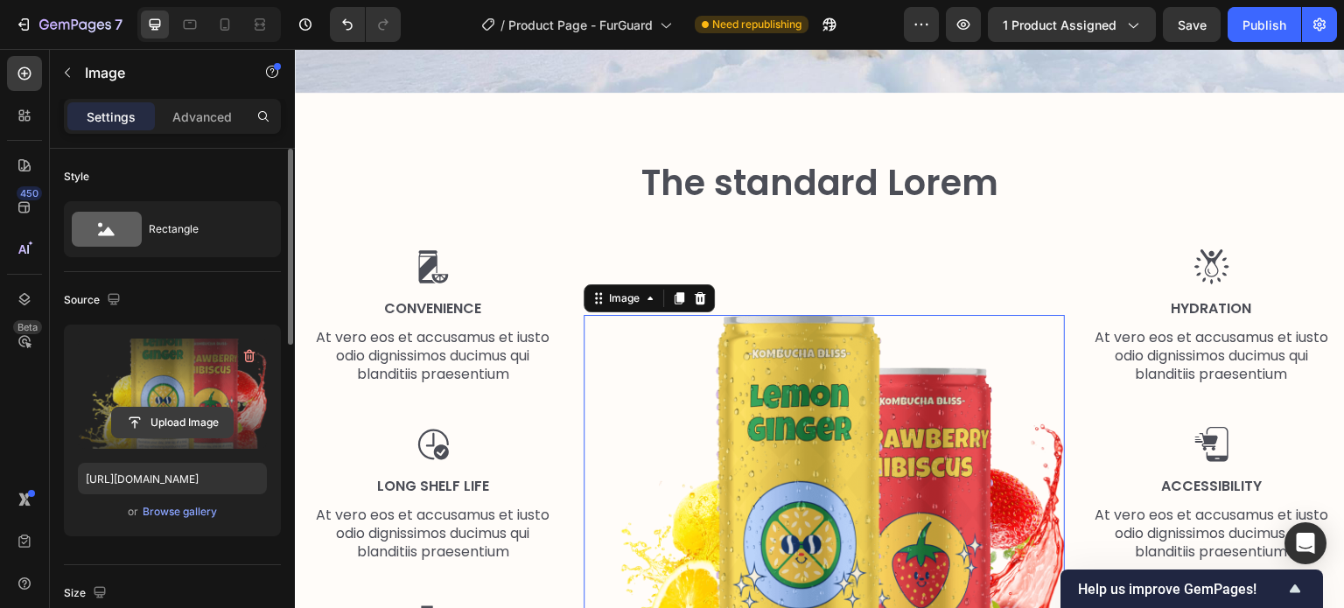
click at [191, 413] on input "file" at bounding box center [172, 423] width 121 height 30
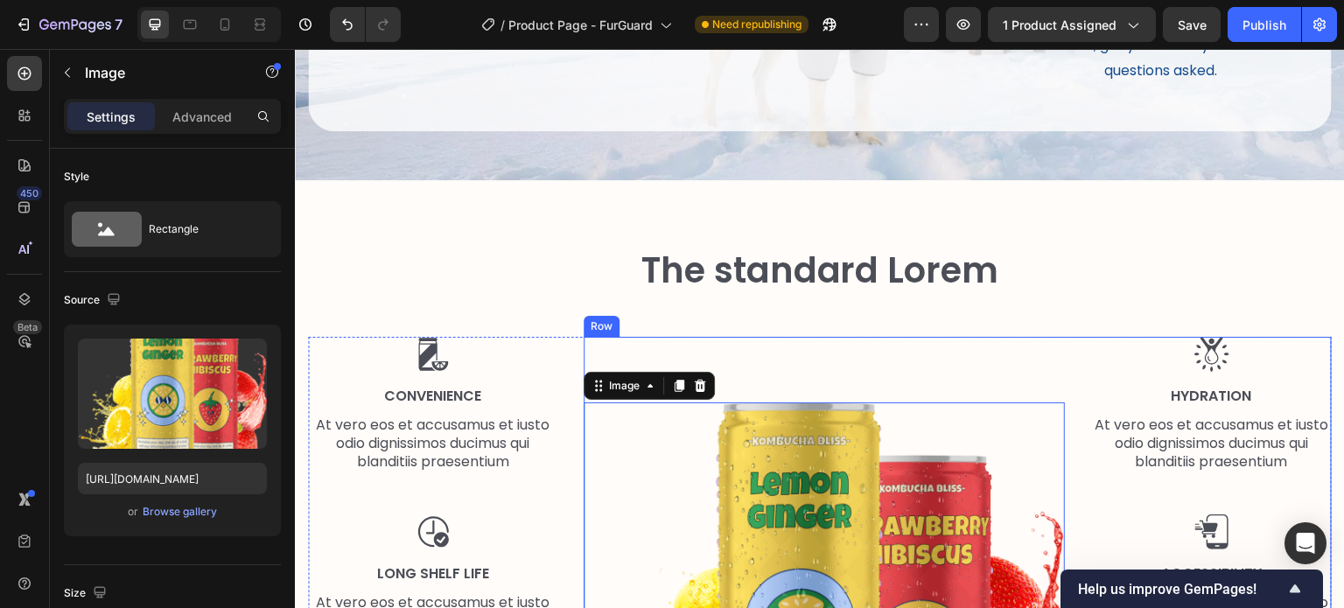
scroll to position [2390, 0]
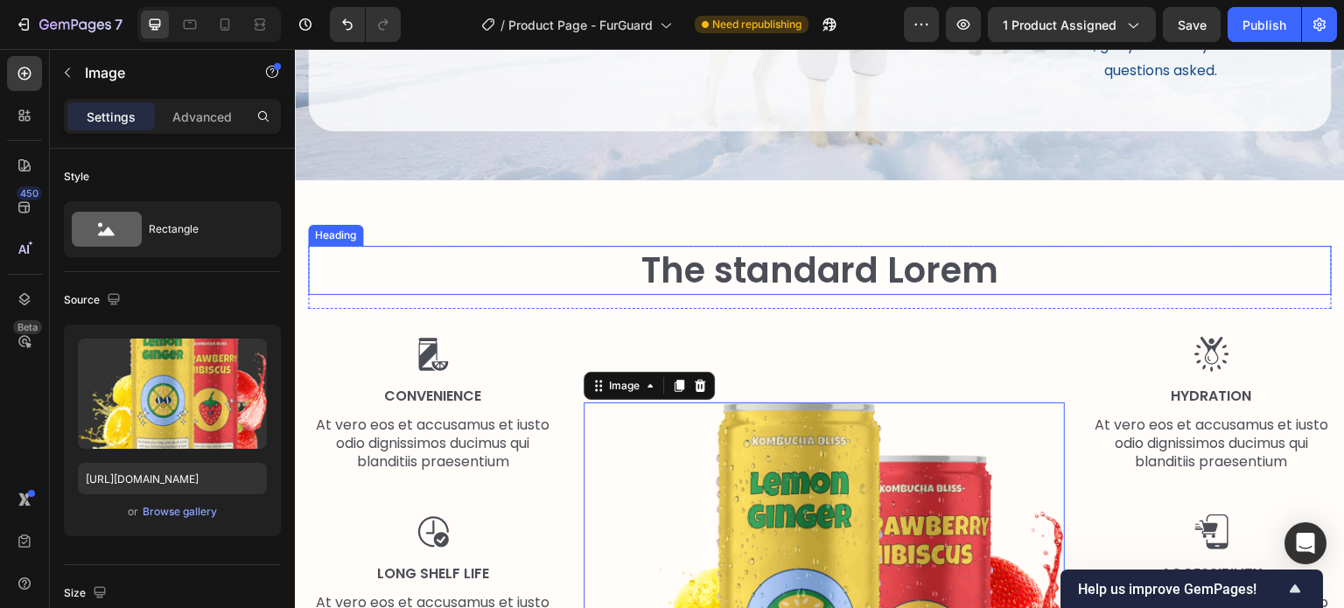
click at [853, 266] on h2 "The standard Lorem" at bounding box center [820, 270] width 1024 height 49
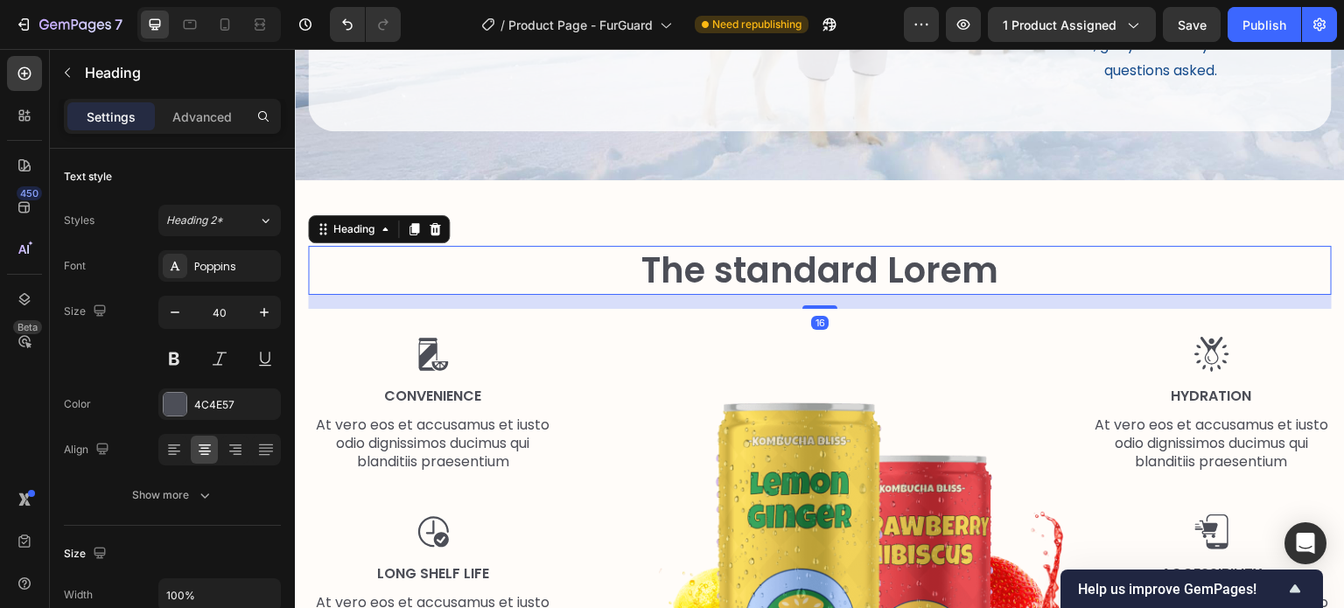
click at [853, 266] on h2 "The standard Lorem" at bounding box center [820, 270] width 1024 height 49
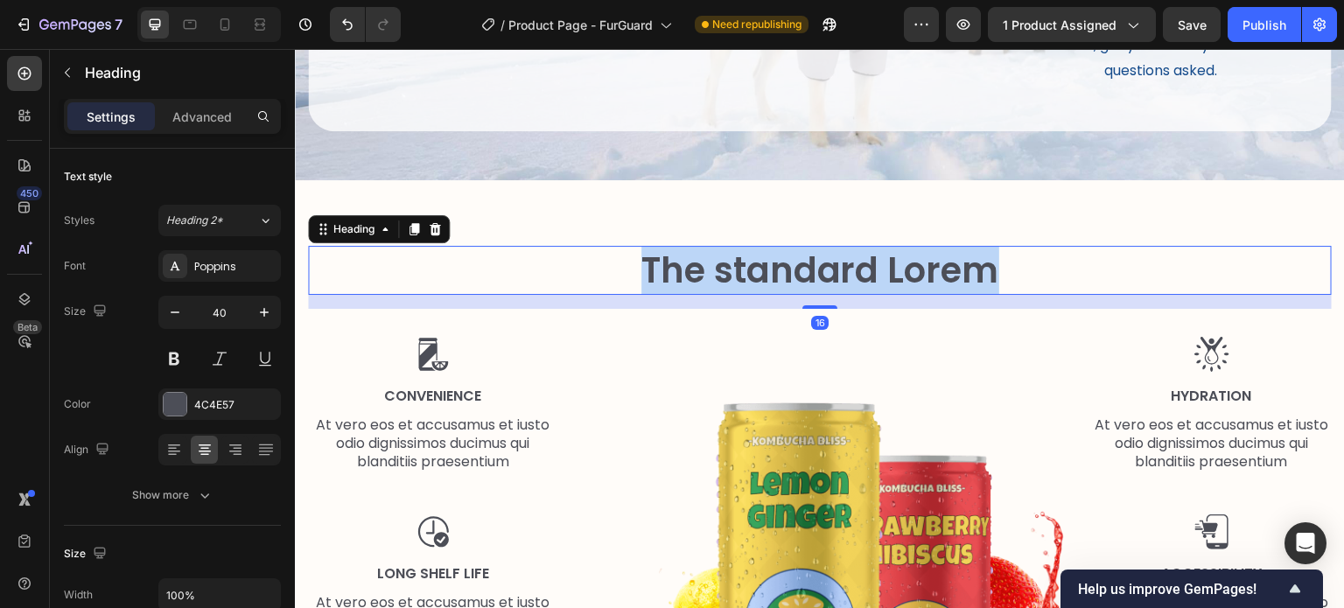
click at [853, 266] on p "The standard Lorem" at bounding box center [820, 270] width 1020 height 45
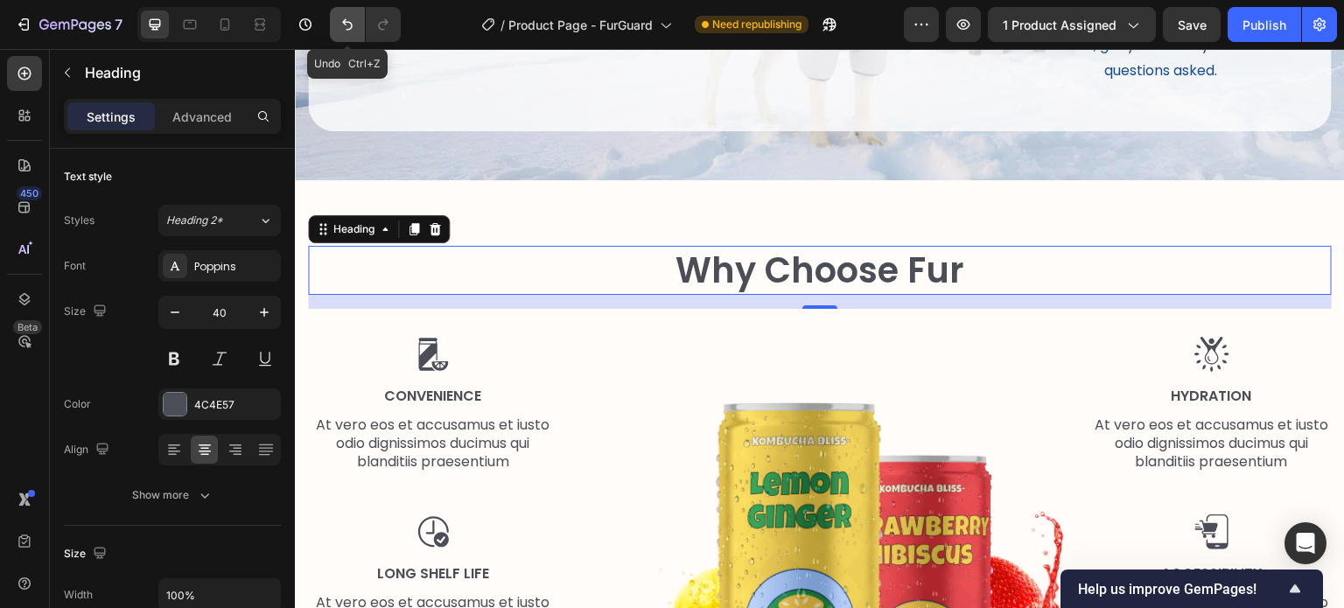
click at [346, 26] on icon "Undo/Redo" at bounding box center [347, 24] width 17 height 17
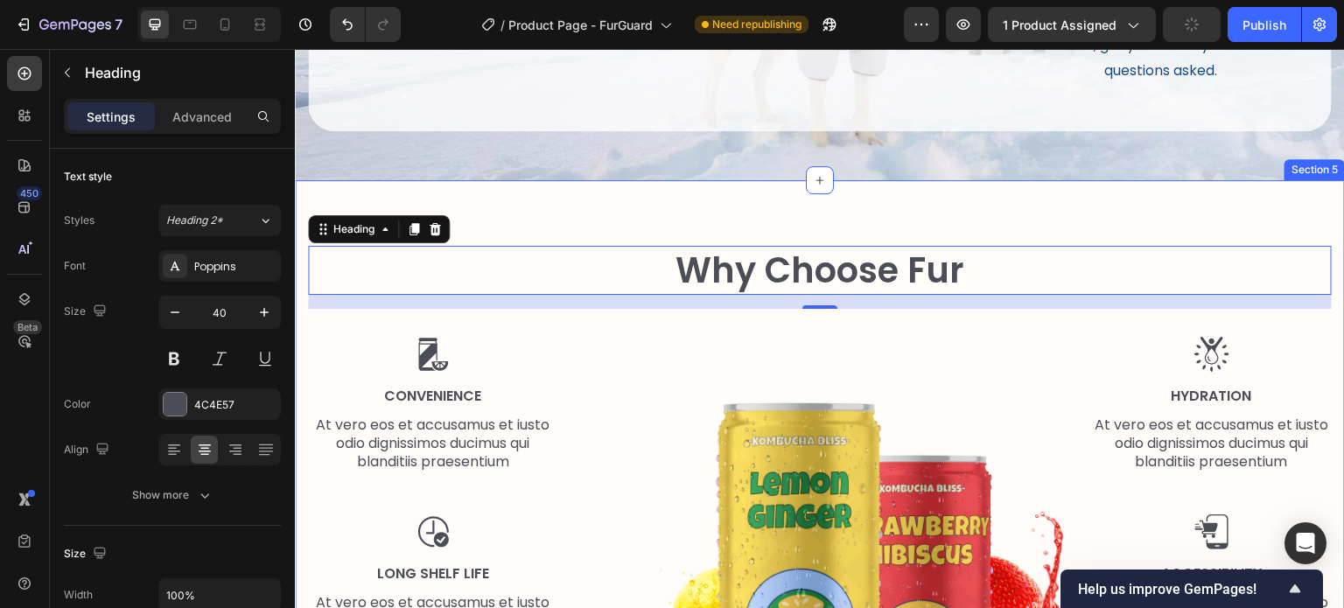
click at [578, 199] on div "Why Choose Fur Heading 16 Row Image Convenience Text Block At vero eos et accus…" at bounding box center [820, 537] width 1050 height 714
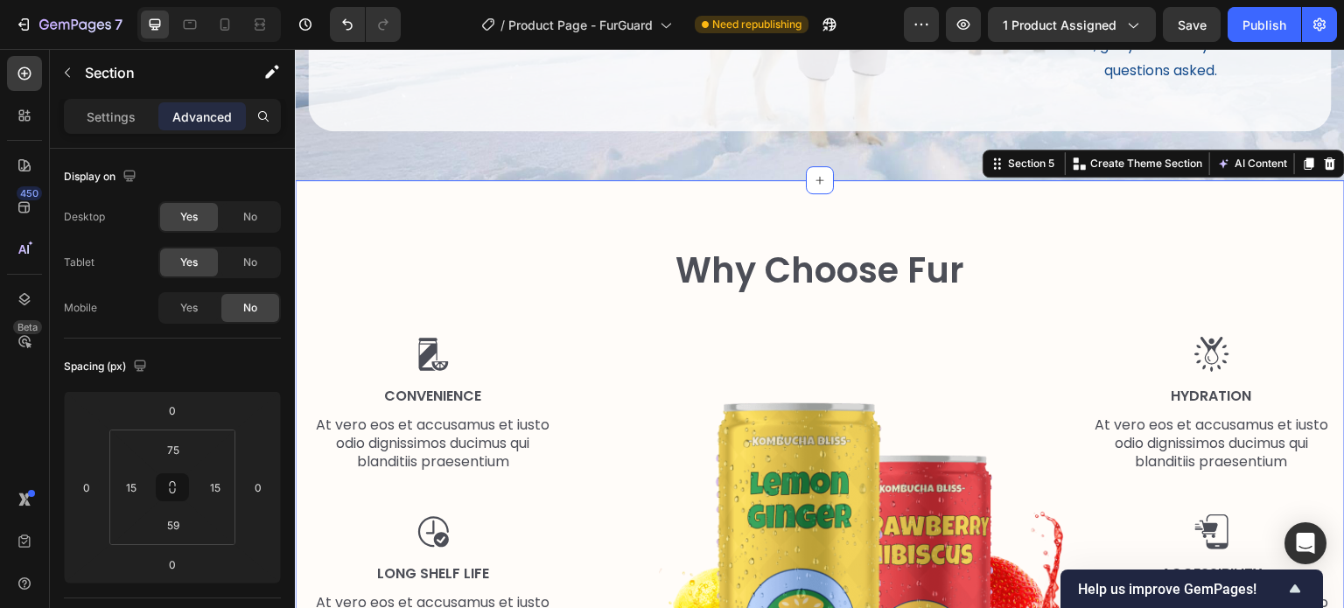
click at [427, 198] on div "Why Choose Fur Heading Row Image Convenience Text Block At vero eos et accusamu…" at bounding box center [820, 537] width 1050 height 714
click at [1325, 160] on icon at bounding box center [1330, 163] width 11 height 12
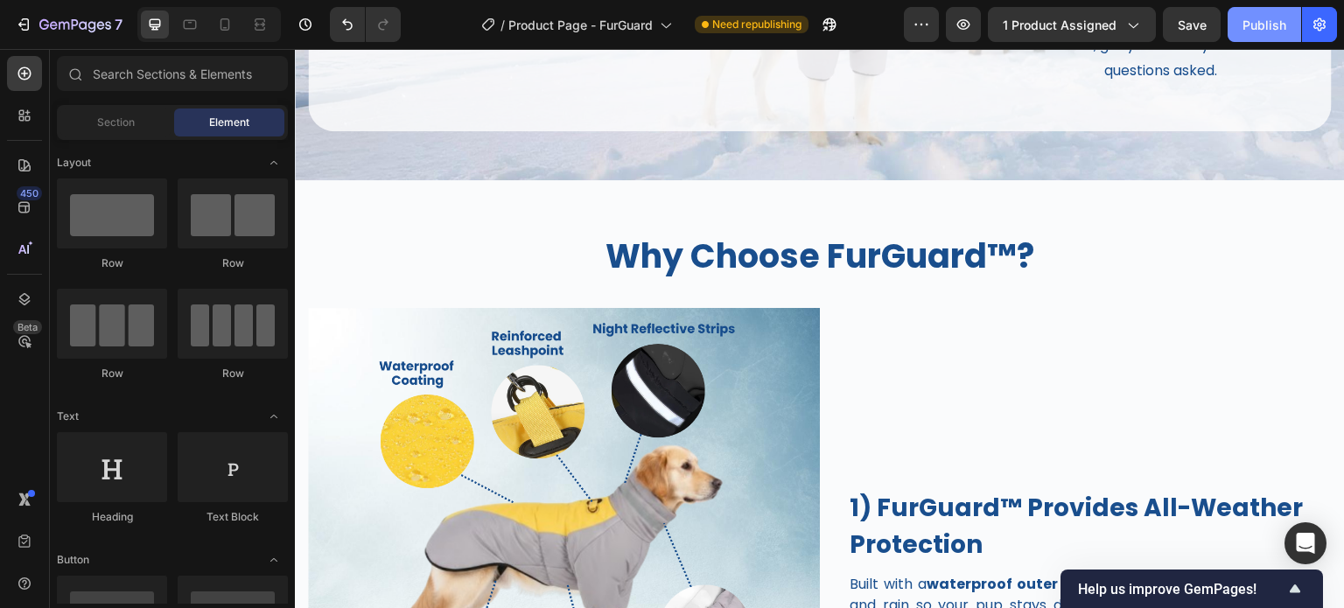
click at [1240, 20] on button "Publish" at bounding box center [1263, 24] width 73 height 35
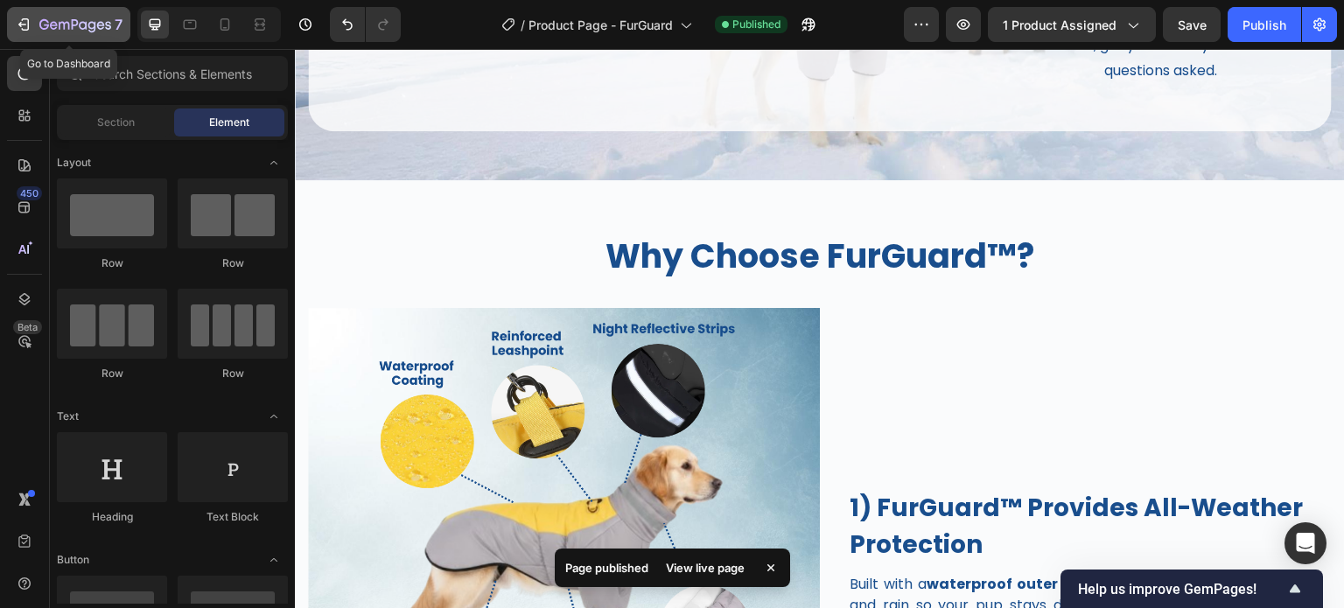
click at [51, 20] on icon "button" at bounding box center [75, 25] width 72 height 15
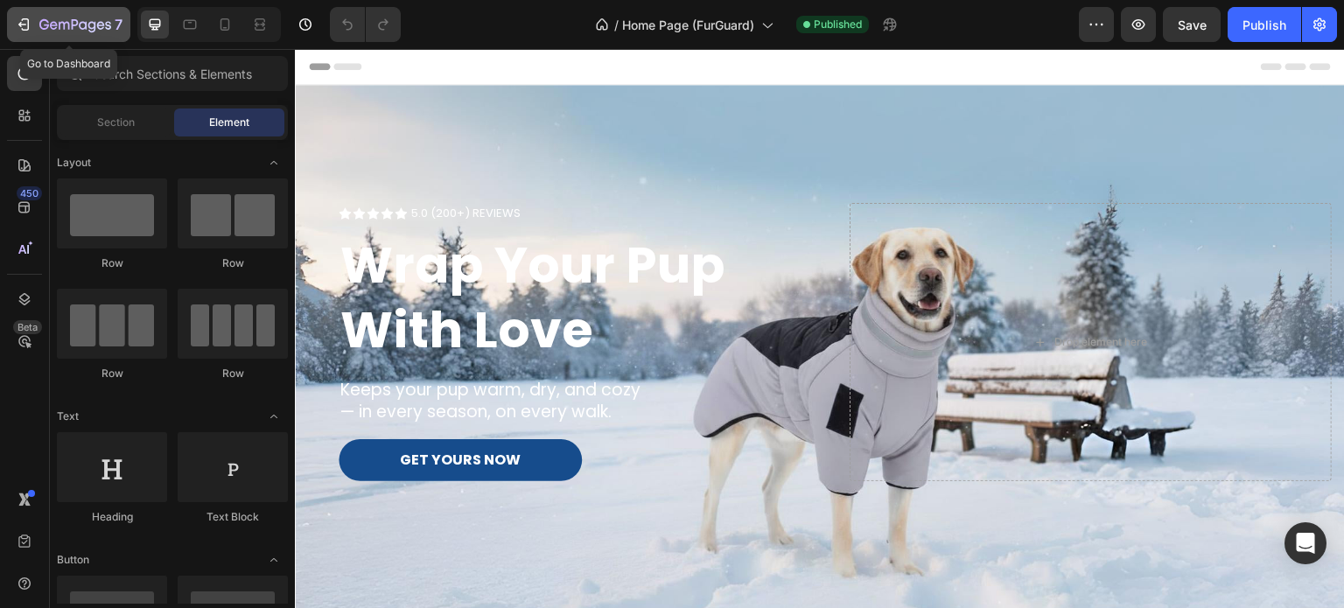
click at [26, 26] on icon "button" at bounding box center [23, 24] width 17 height 17
